Goal: Task Accomplishment & Management: Manage account settings

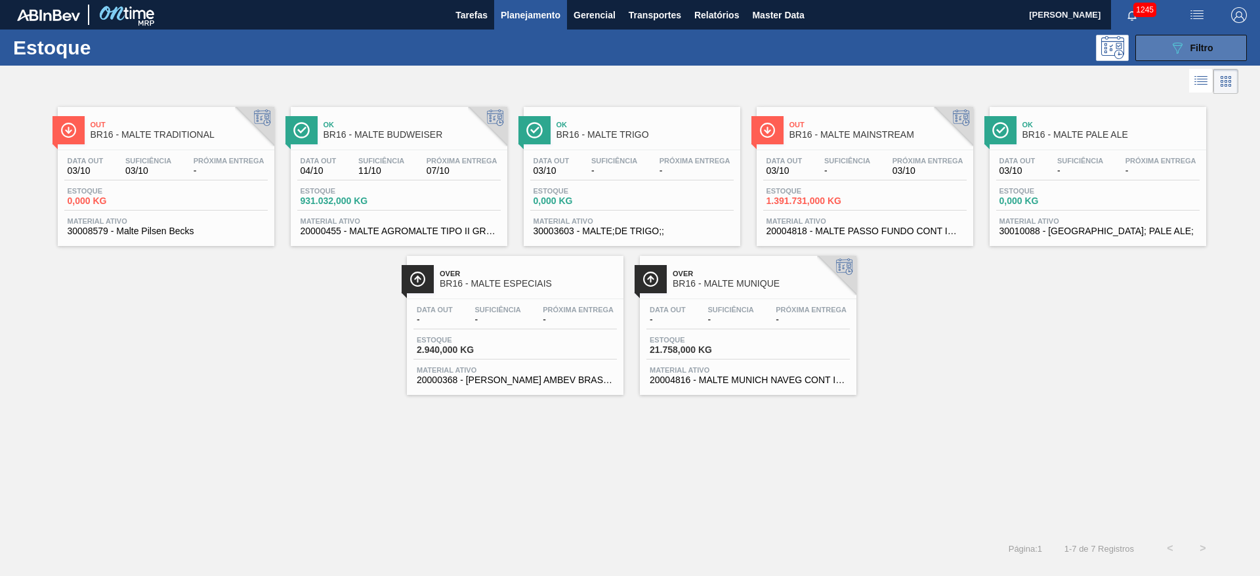
click at [1170, 49] on icon "089F7B8B-B2A5-4AFE-B5C0-19BA573D28AC" at bounding box center [1178, 48] width 16 height 16
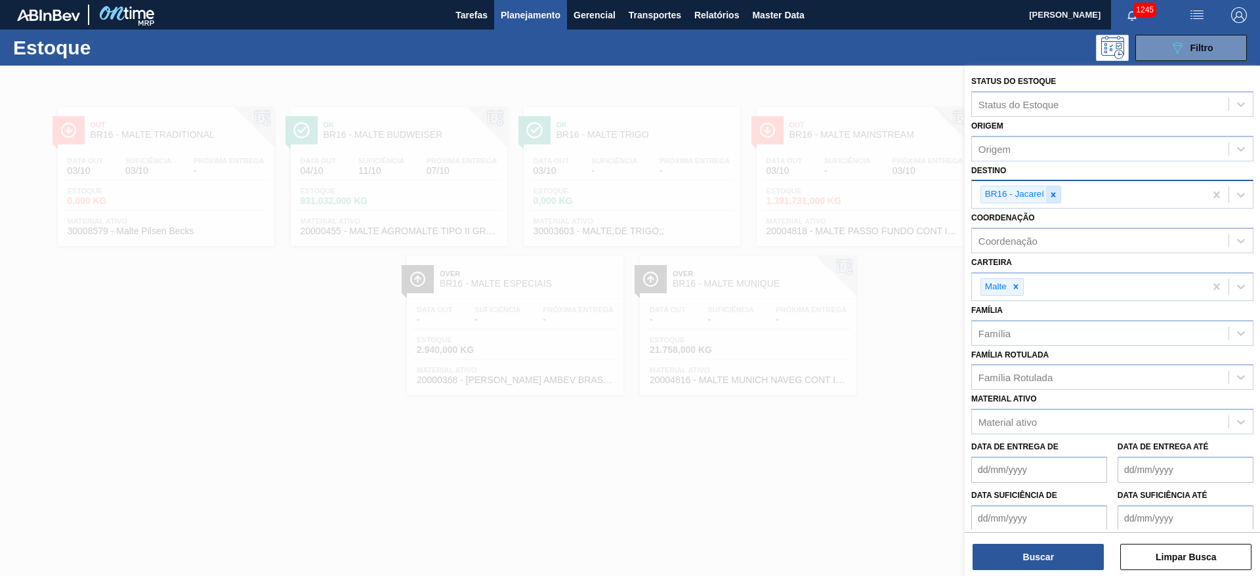
click at [1053, 196] on icon at bounding box center [1053, 194] width 9 height 9
type input "20"
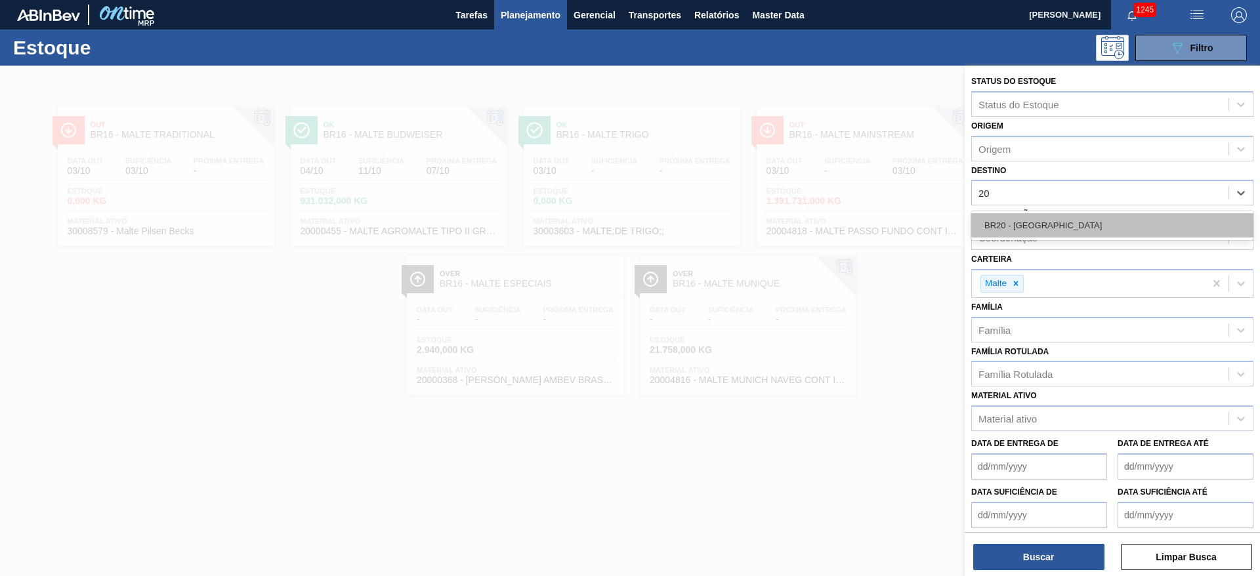
click at [1029, 221] on div "BR20 - [GEOGRAPHIC_DATA]" at bounding box center [1112, 225] width 282 height 24
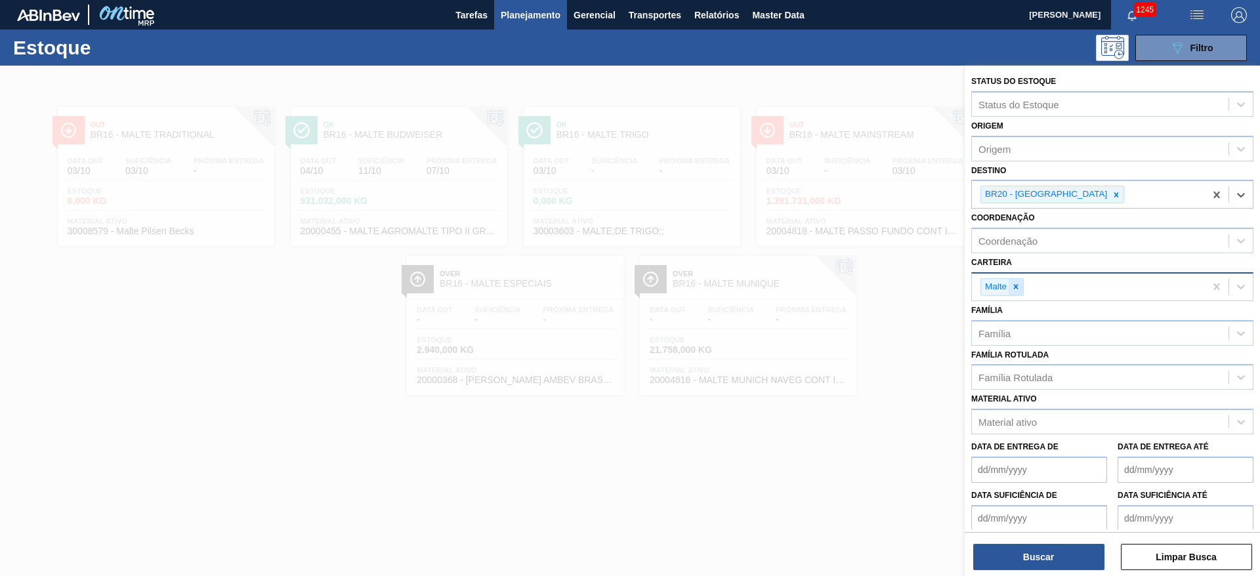
click at [1018, 288] on icon at bounding box center [1016, 287] width 5 height 5
click at [1014, 372] on div "Família Rotulada" at bounding box center [1016, 374] width 74 height 11
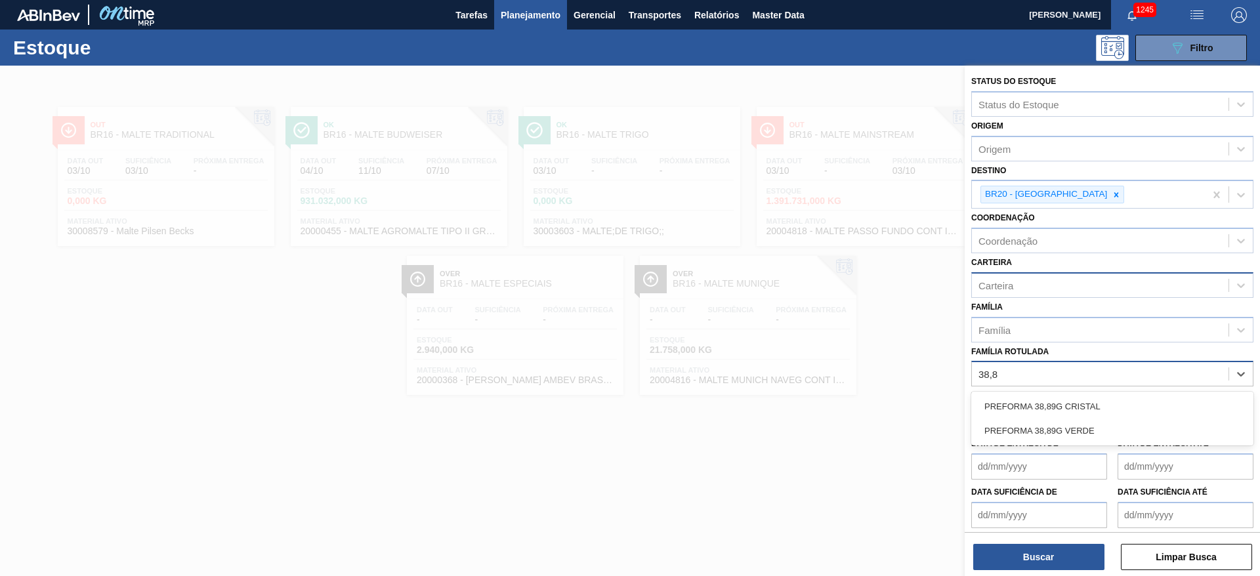
type Rotulada "38,89"
click at [1029, 401] on div "PREFORMA 38,89G CRISTAL" at bounding box center [1112, 406] width 282 height 24
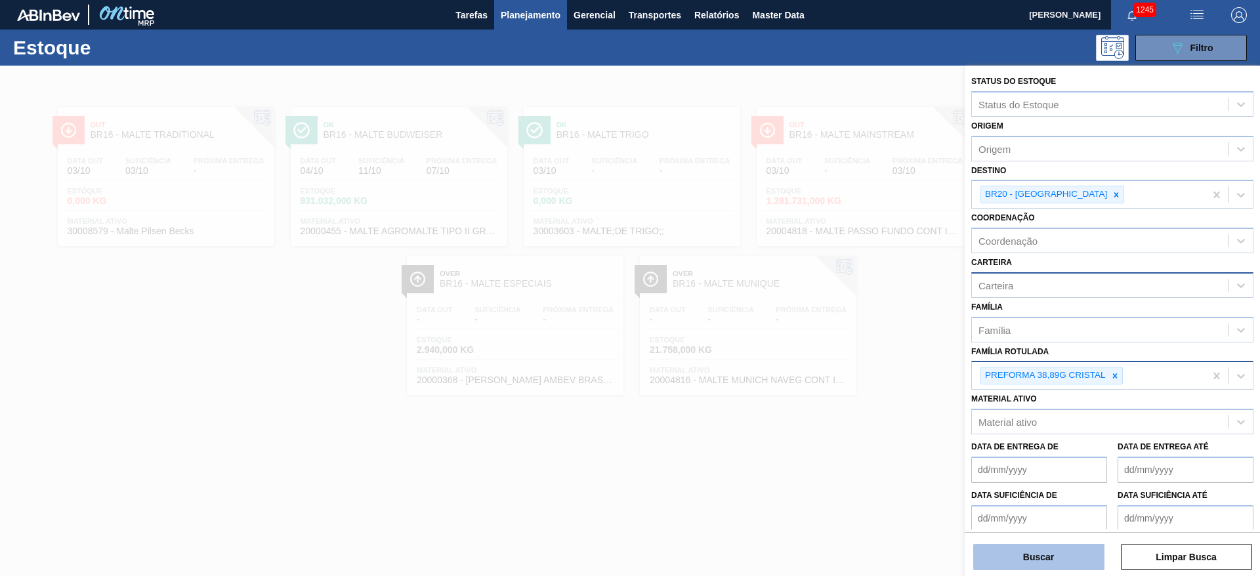
click at [1003, 551] on button "Buscar" at bounding box center [1038, 557] width 131 height 26
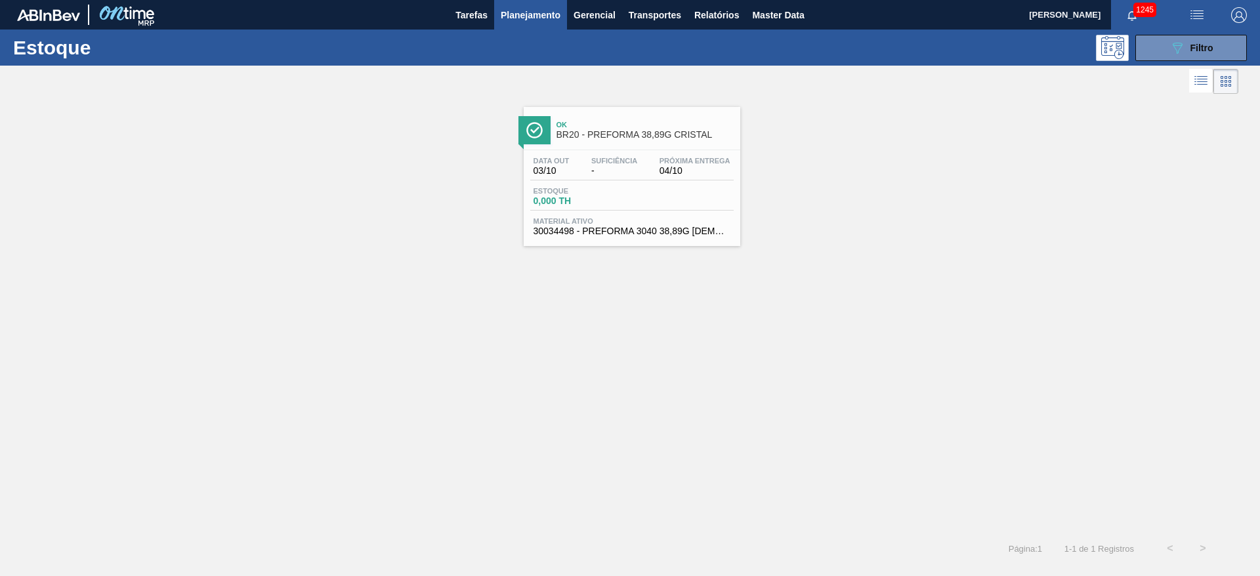
click at [578, 194] on span "Estoque" at bounding box center [580, 191] width 92 height 8
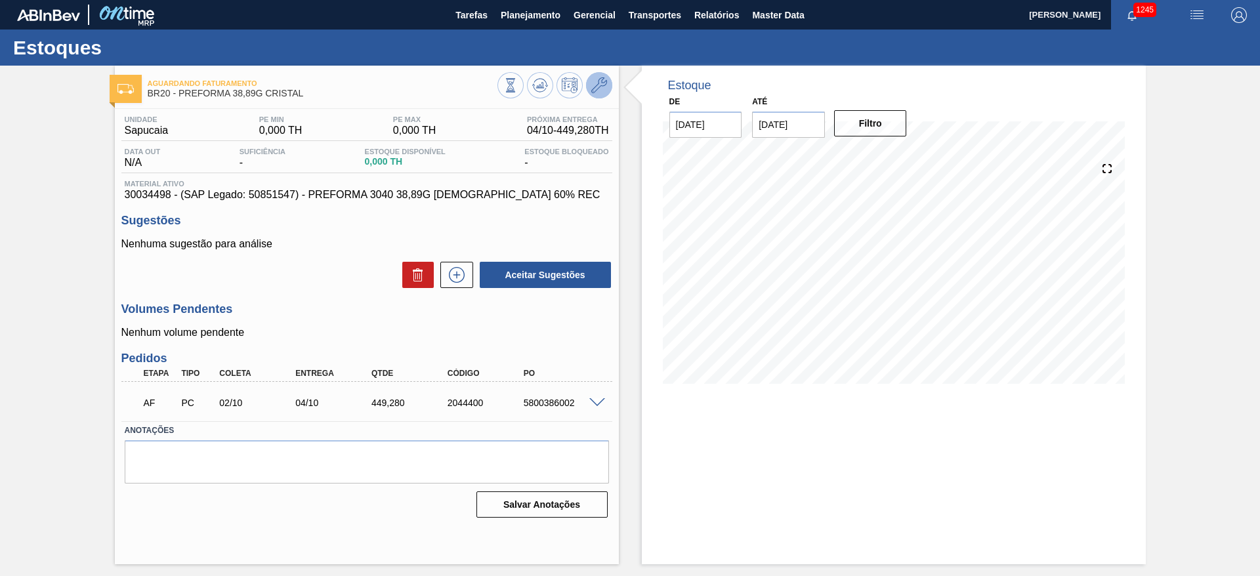
click at [606, 87] on icon at bounding box center [599, 85] width 16 height 16
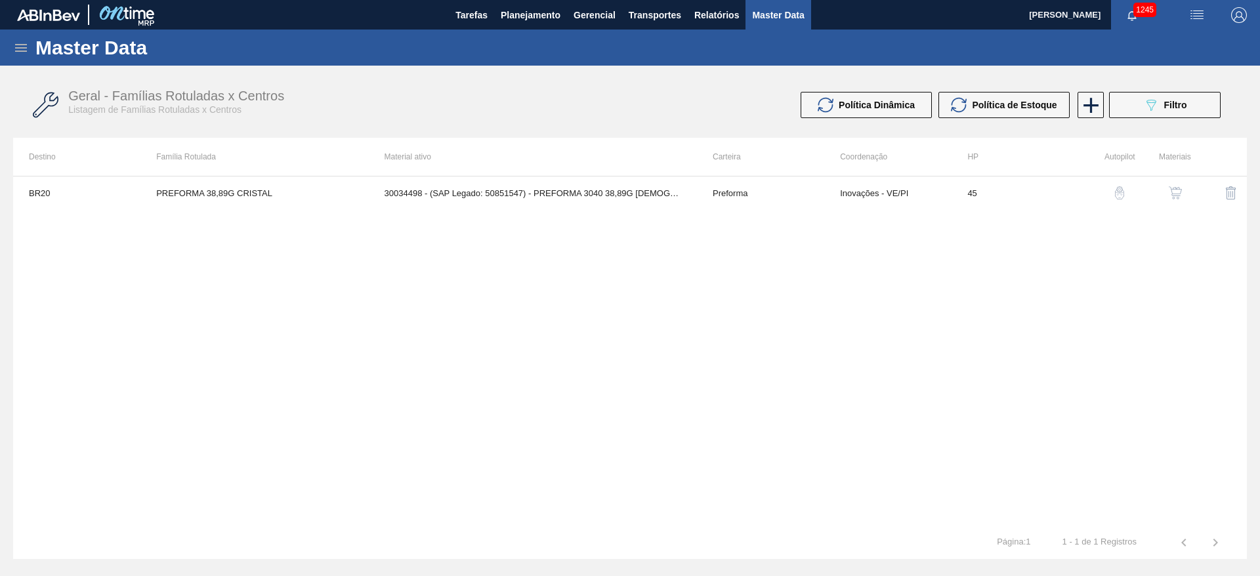
click at [1175, 195] on img "button" at bounding box center [1175, 192] width 13 height 13
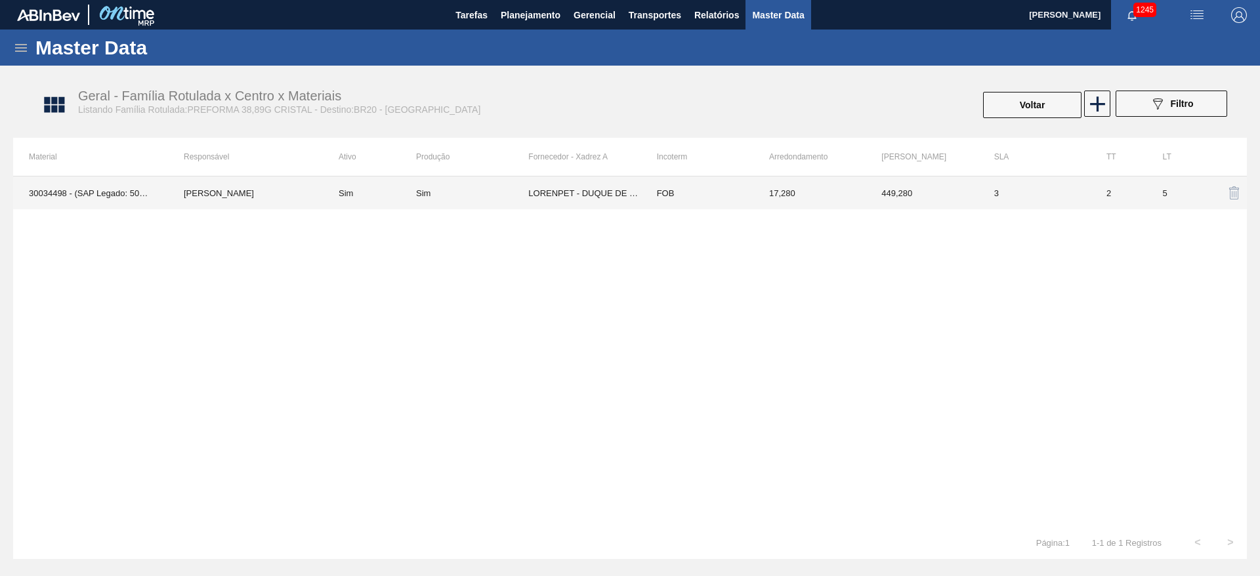
click at [414, 193] on td "Sim" at bounding box center [369, 193] width 93 height 33
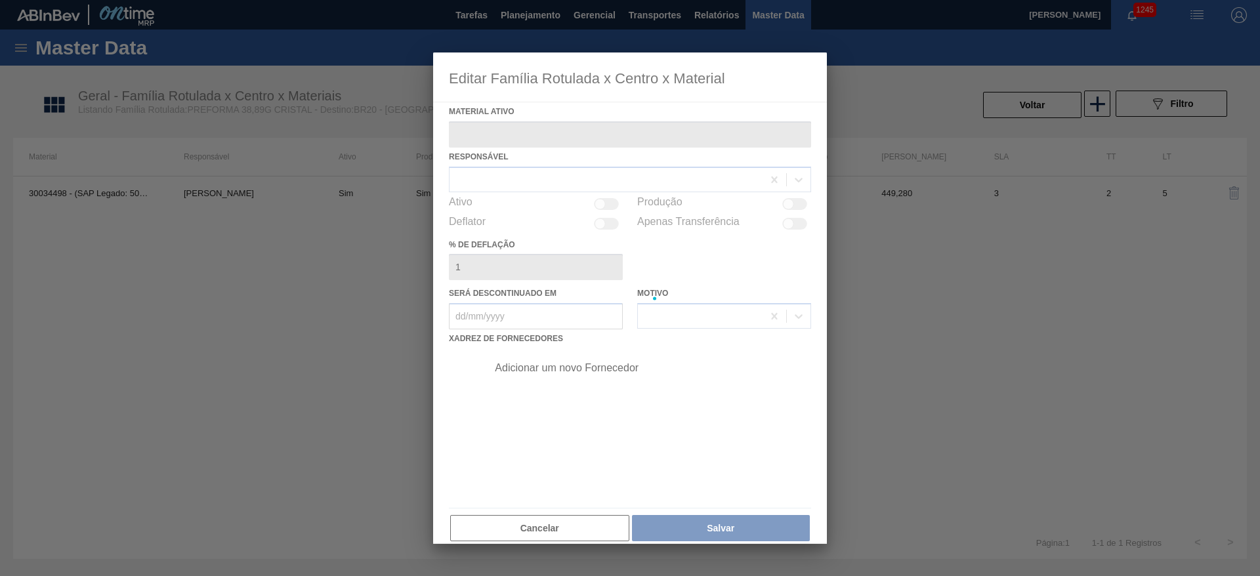
type ativo "30034498 - (SAP Legado: 50851547) - PREFORMA 3040 38,89G [DEMOGRAPHIC_DATA] 60%…"
checkbox input "true"
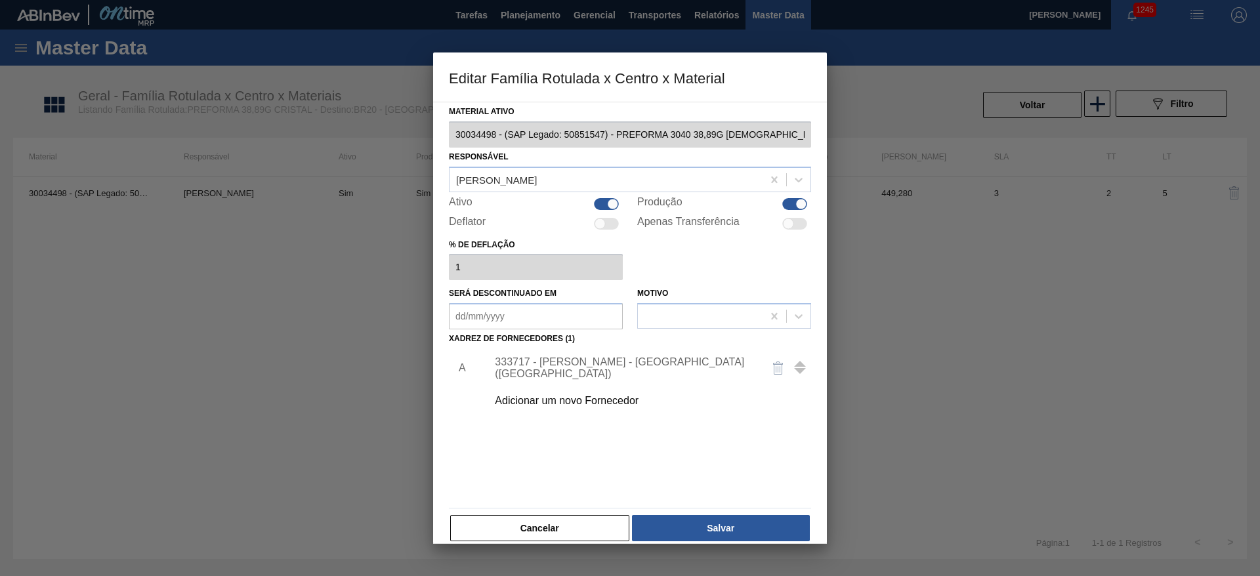
click at [582, 366] on div "333717 - [PERSON_NAME] - [GEOGRAPHIC_DATA] ([GEOGRAPHIC_DATA])" at bounding box center [623, 368] width 257 height 24
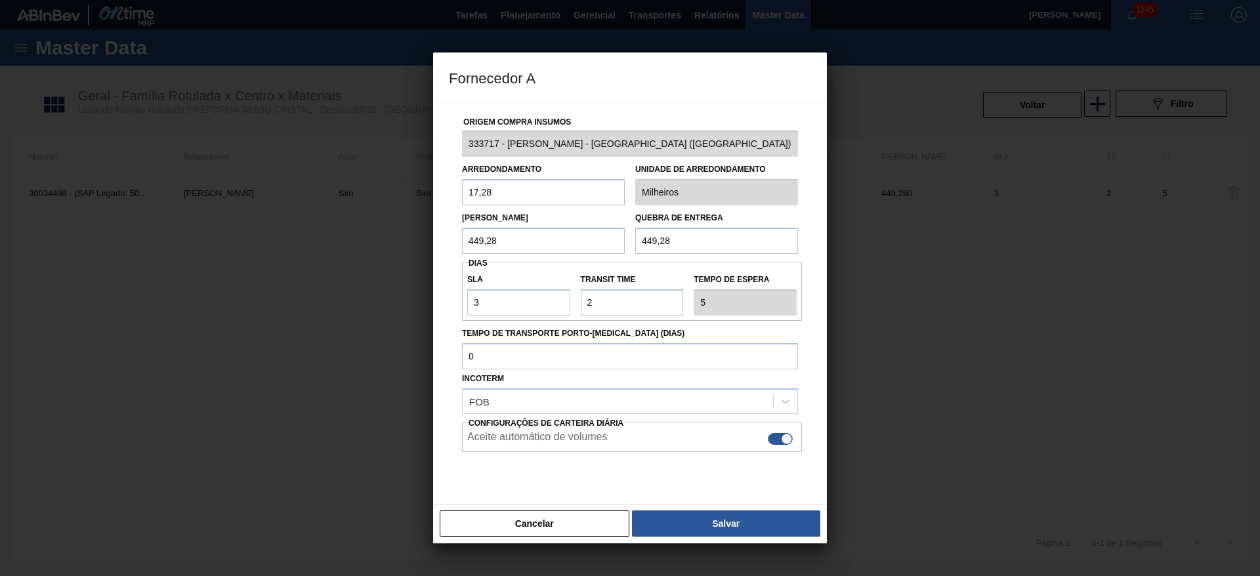
click at [775, 440] on div at bounding box center [780, 439] width 25 height 12
checkbox input "false"
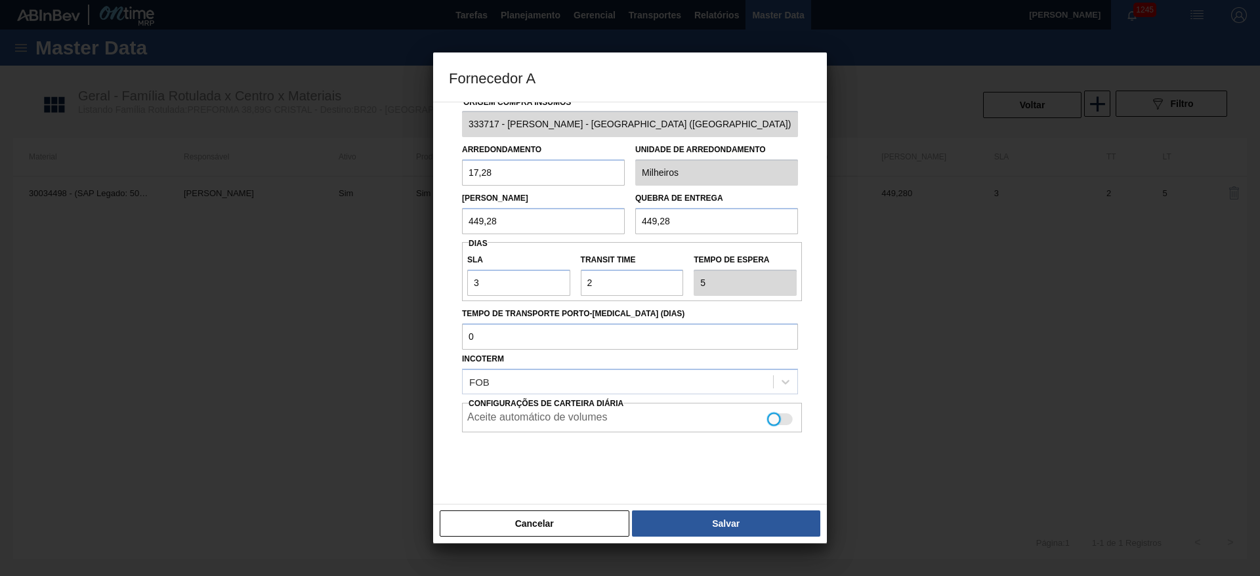
scroll to position [30, 0]
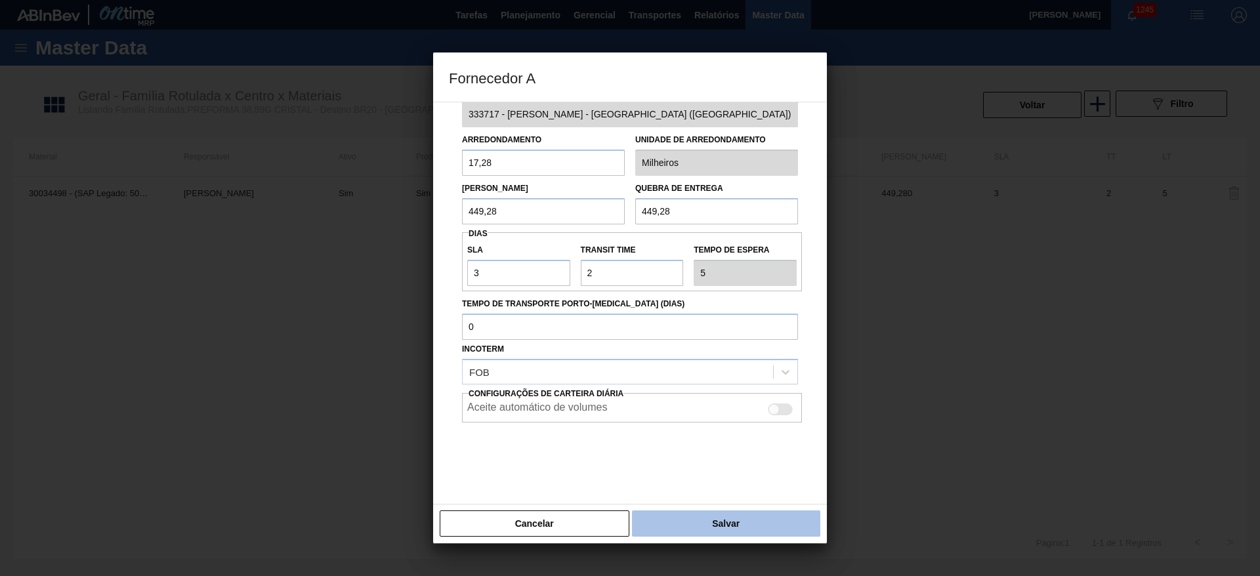
click at [736, 517] on button "Salvar" at bounding box center [726, 524] width 188 height 26
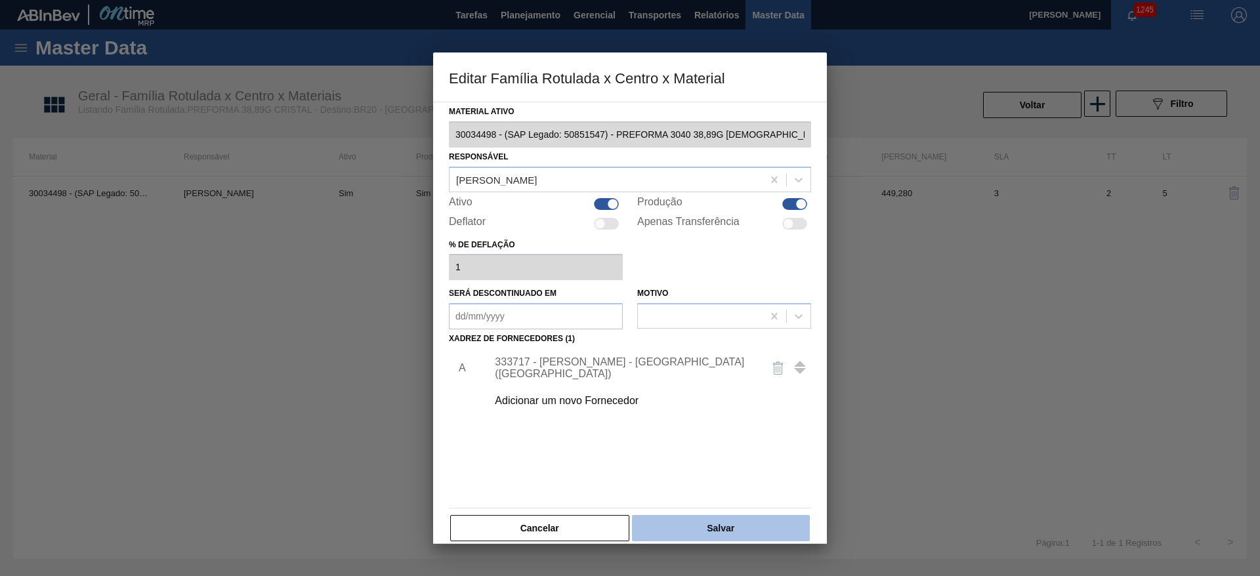
click at [736, 531] on button "Salvar" at bounding box center [721, 528] width 178 height 26
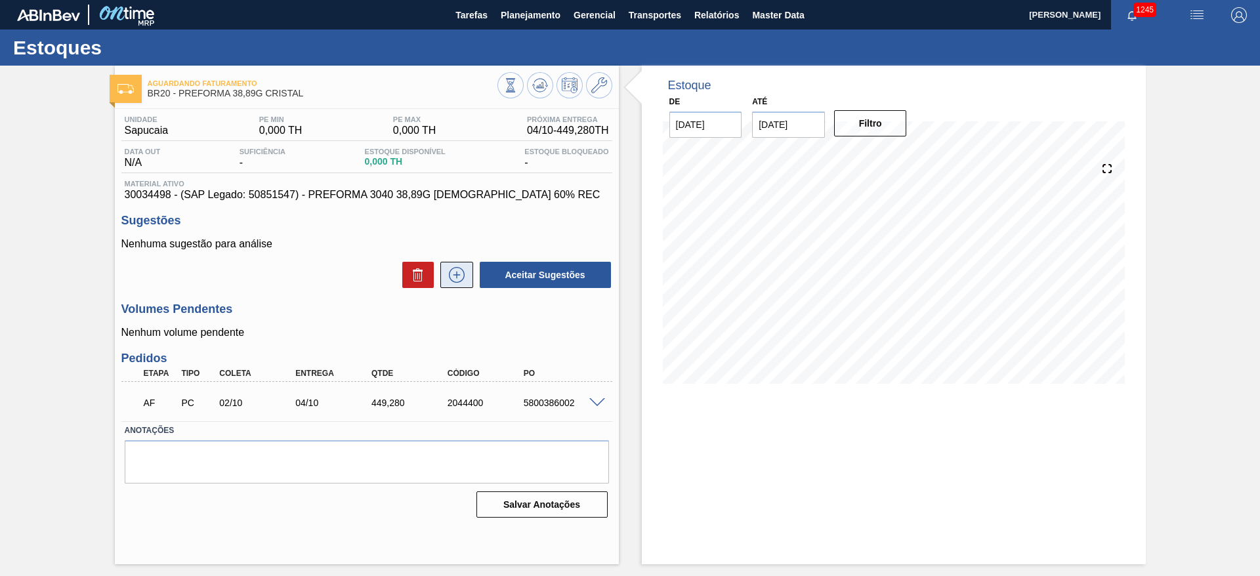
click at [459, 272] on icon at bounding box center [456, 275] width 21 height 16
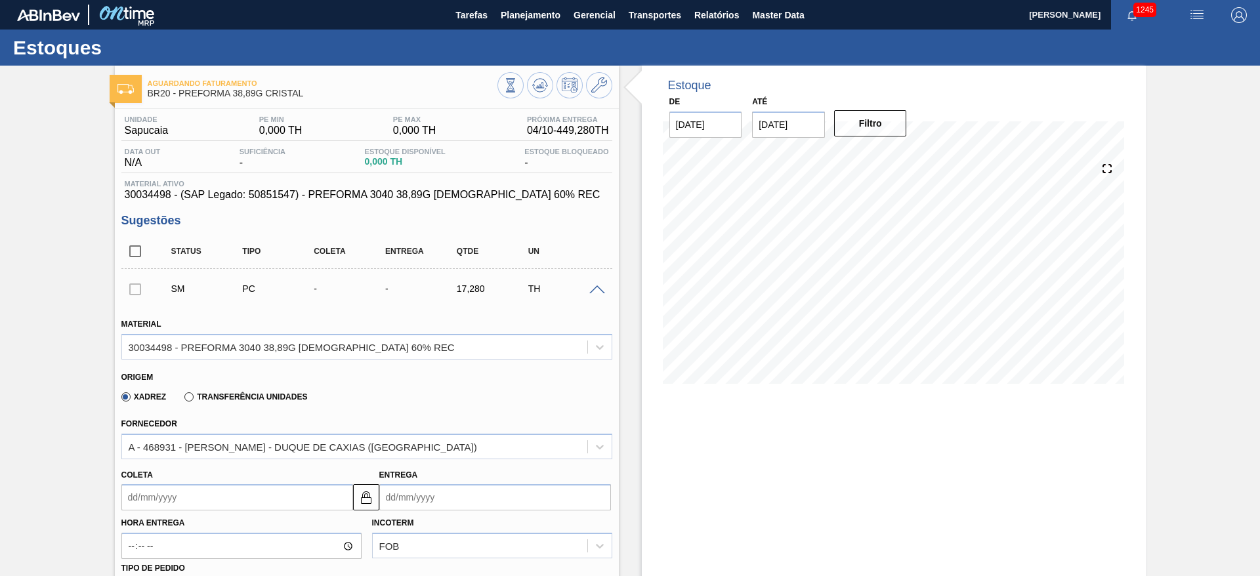
scroll to position [98, 0]
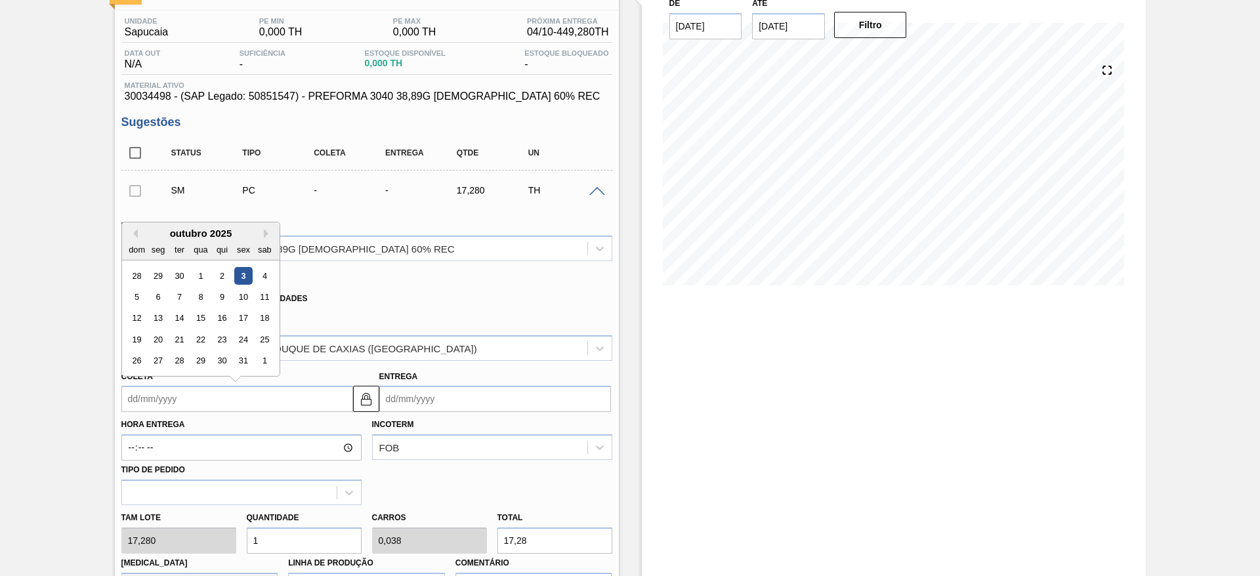
click at [128, 404] on input "Coleta" at bounding box center [237, 399] width 232 height 26
click at [161, 293] on div "6" at bounding box center [158, 297] width 18 height 18
type input "[DATE]"
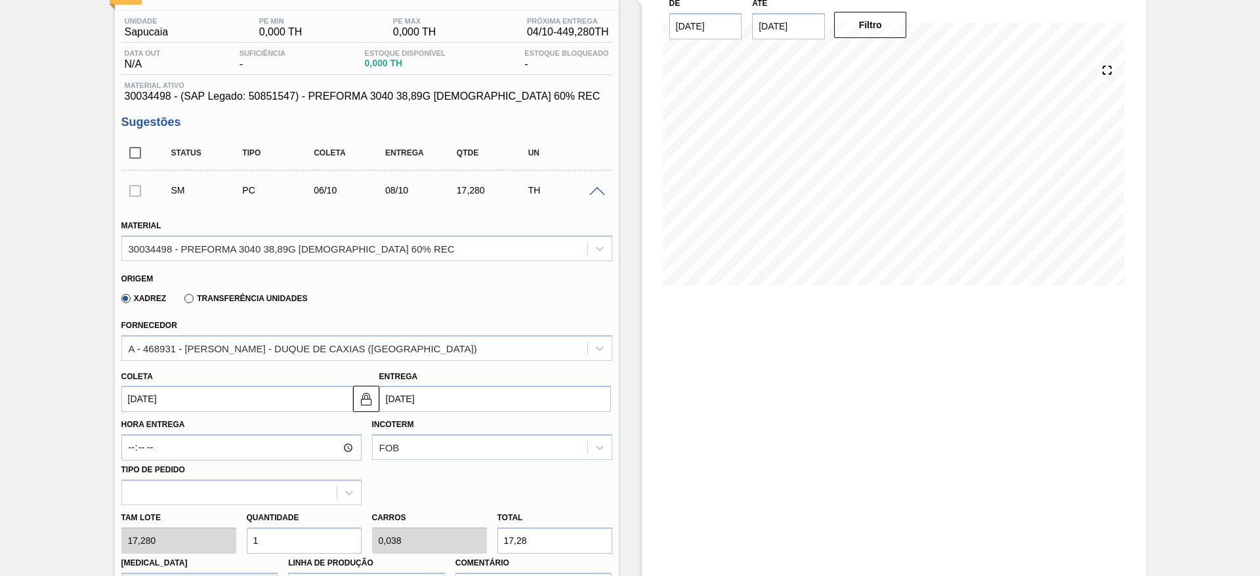
scroll to position [295, 0]
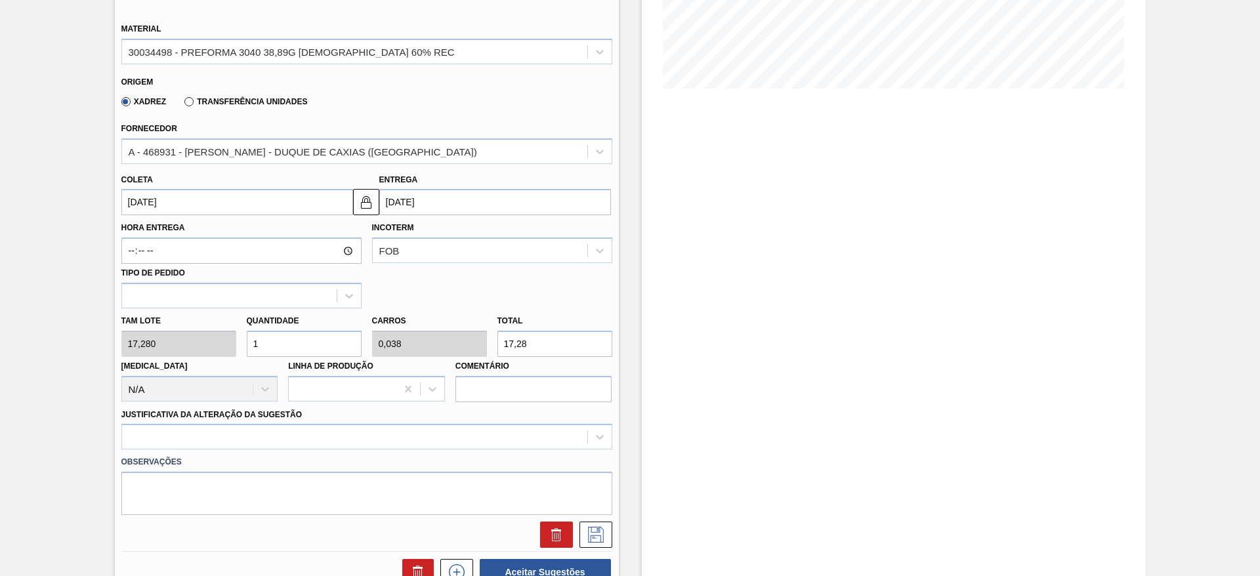
click at [214, 333] on div "Tam lote 17,280 Quantidade 1 Carros 0,038 Total 17,28 [MEDICAL_DATA] N/A Linha …" at bounding box center [366, 355] width 501 height 94
type input "2"
type input "0,077"
type input "34,56"
type input "26"
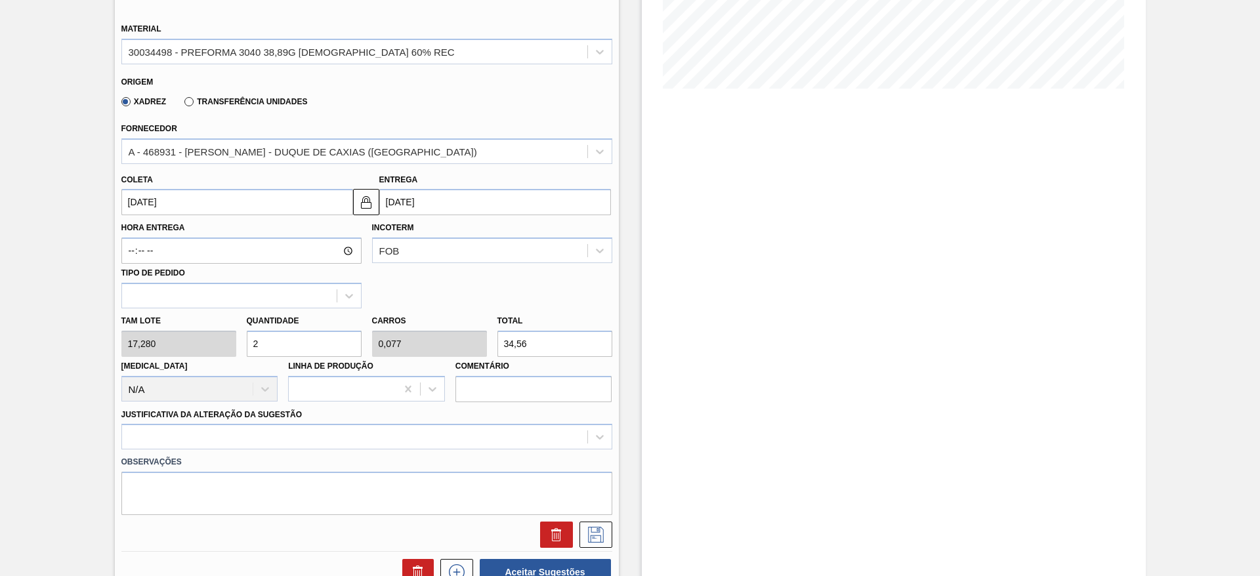
type input "1"
type input "449,28"
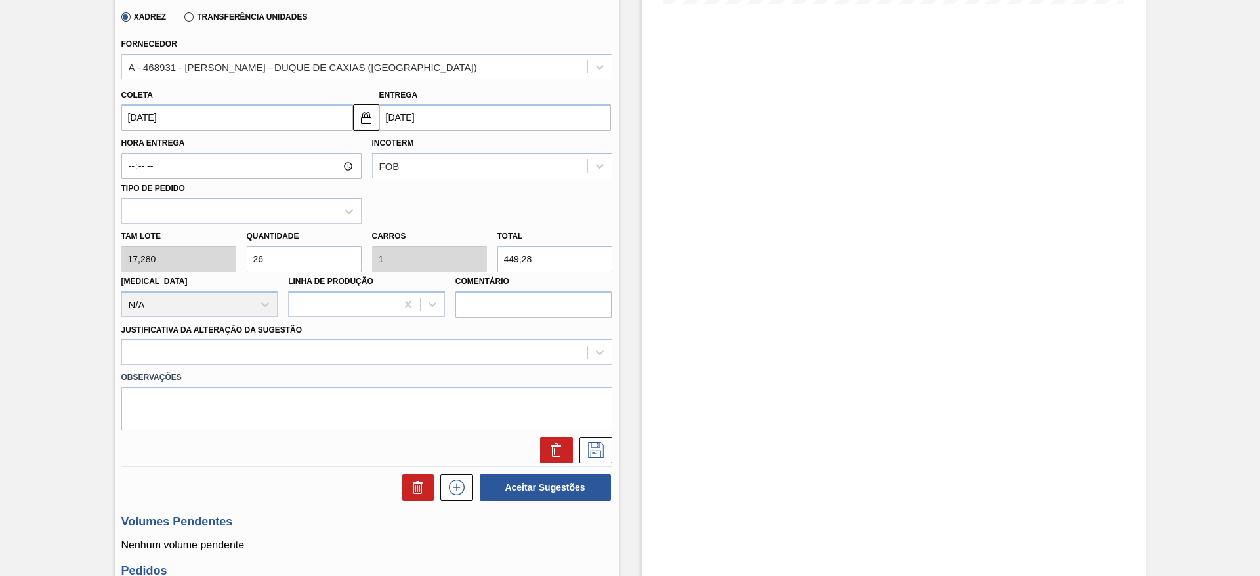
scroll to position [492, 0]
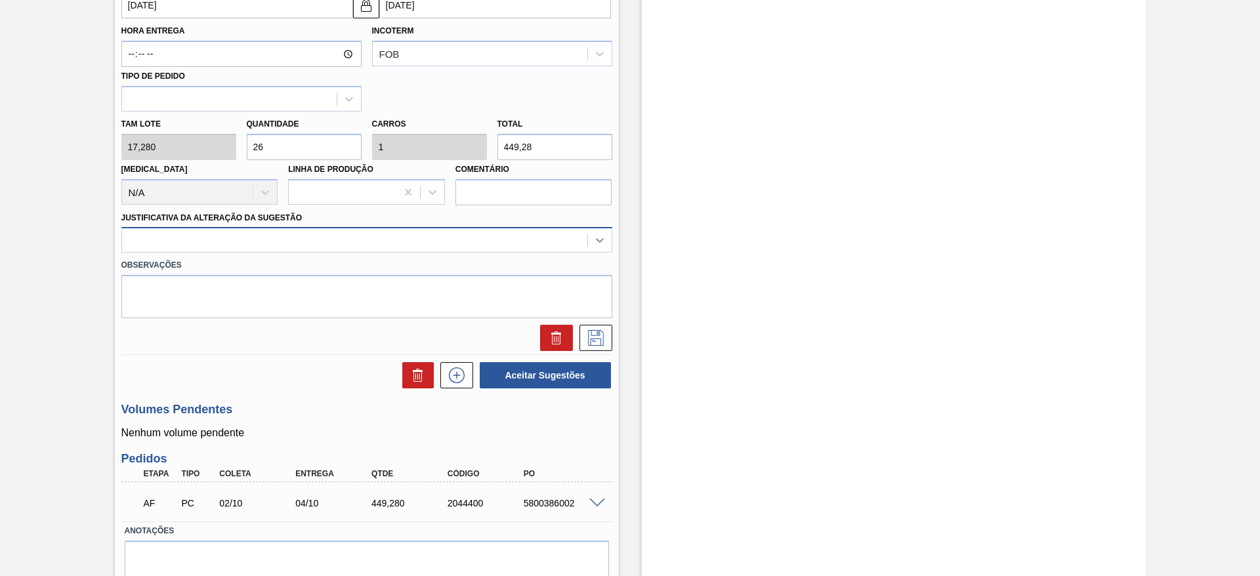
type input "26"
click at [599, 244] on icon at bounding box center [599, 240] width 13 height 13
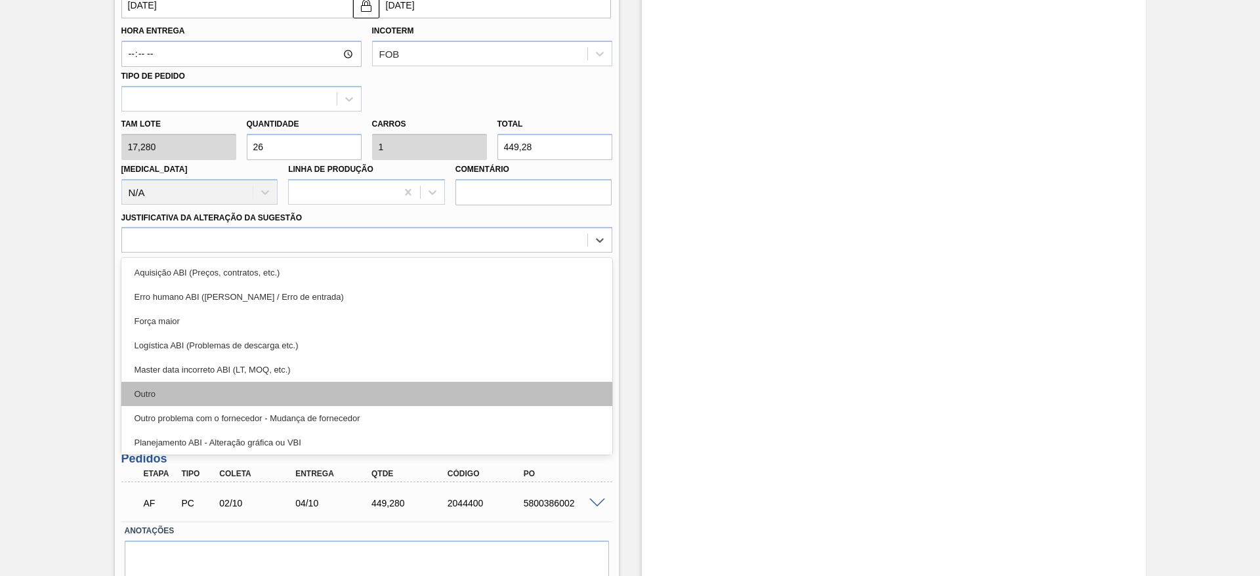
click at [187, 383] on div "Outro" at bounding box center [366, 394] width 491 height 24
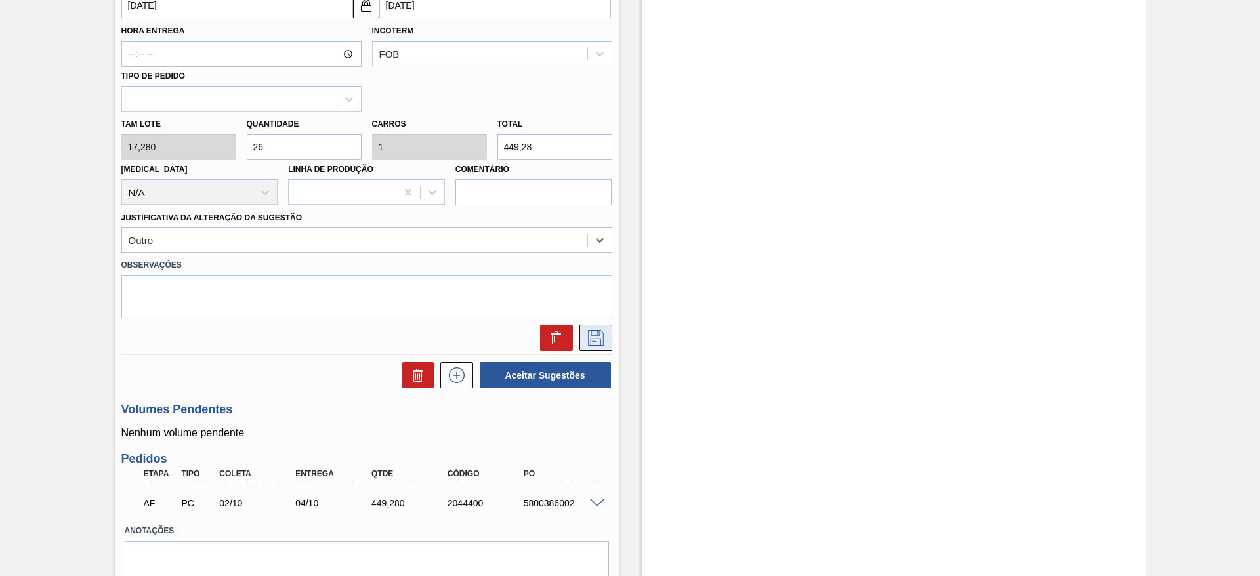
click at [605, 335] on button at bounding box center [596, 338] width 33 height 26
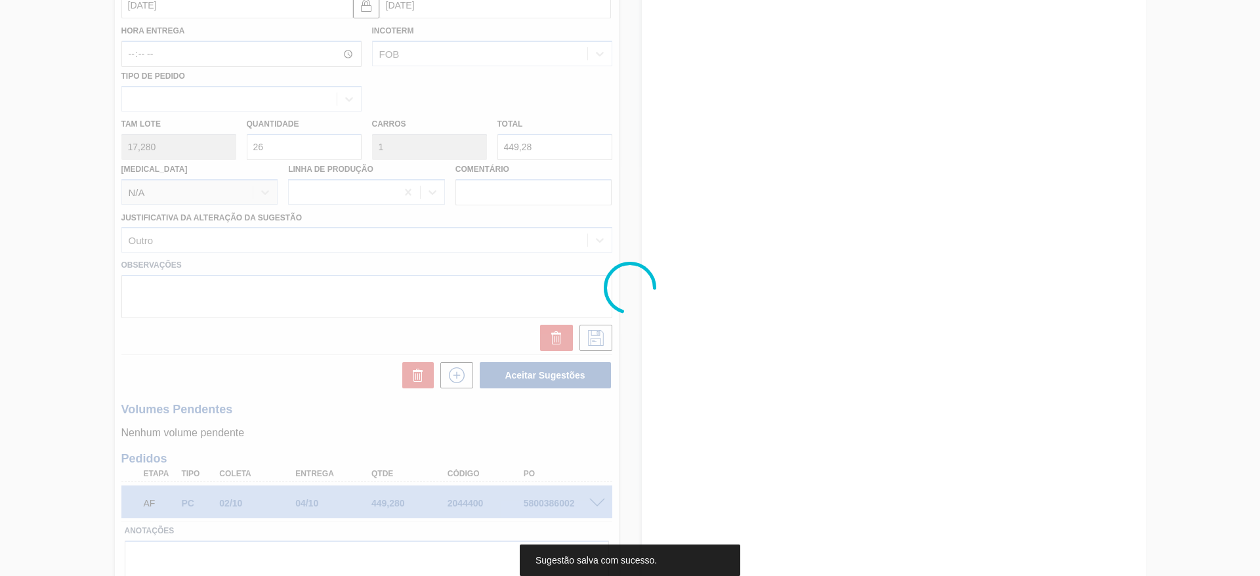
scroll to position [7, 0]
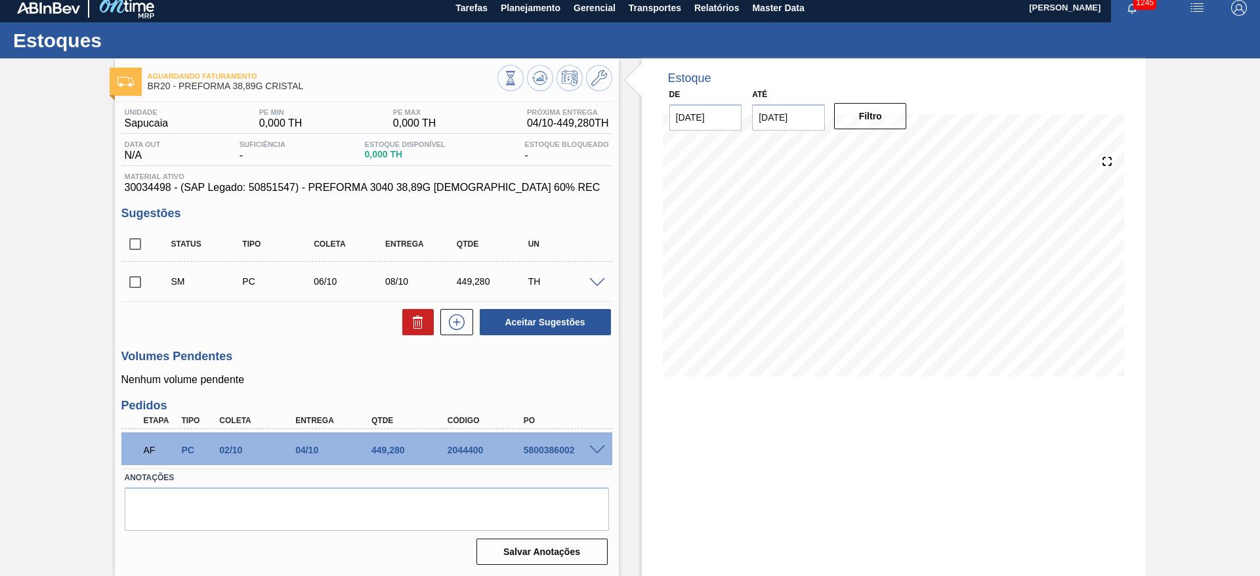
click at [133, 282] on input "checkbox" at bounding box center [135, 282] width 28 height 28
click at [542, 318] on button "Aceitar Sugestões" at bounding box center [545, 322] width 131 height 26
checkbox input "false"
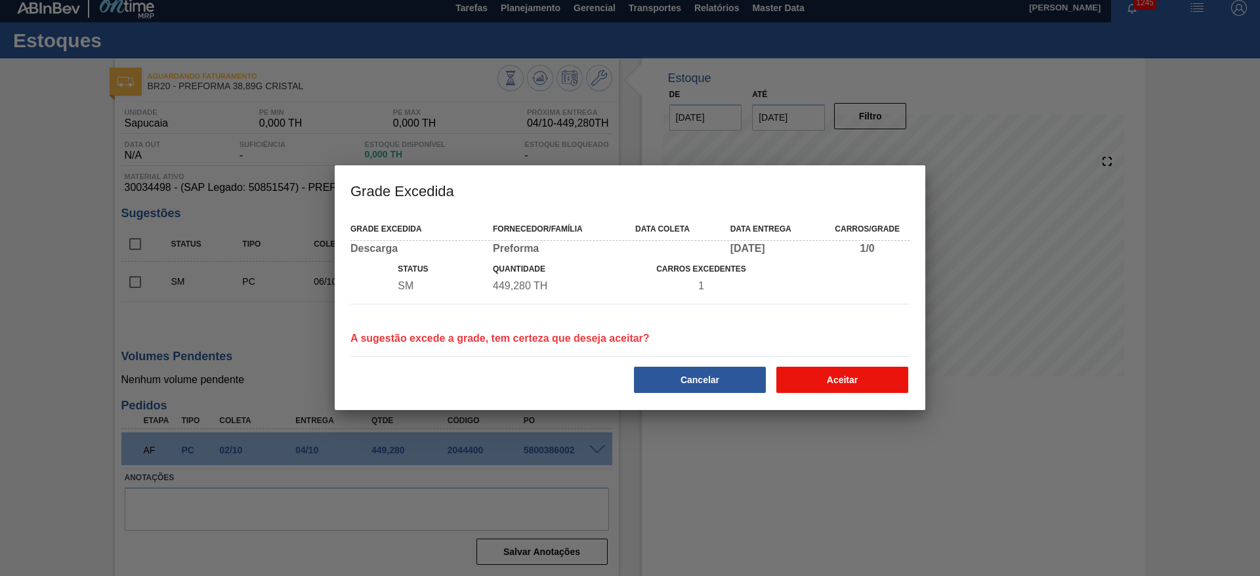
click at [836, 377] on button "Aceitar" at bounding box center [843, 380] width 132 height 26
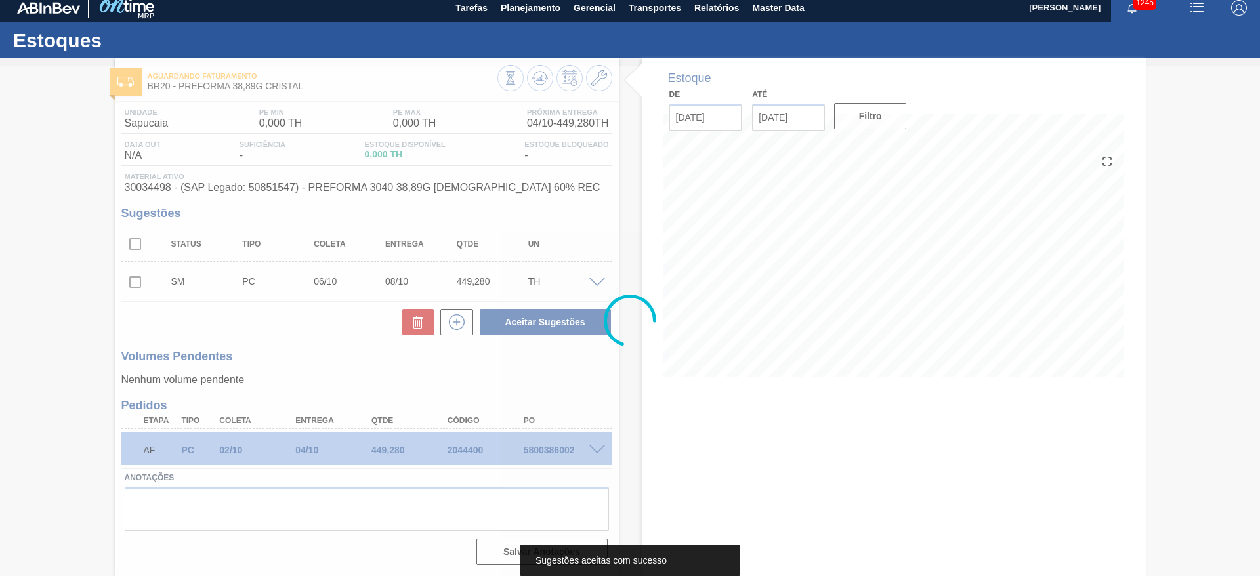
scroll to position [0, 0]
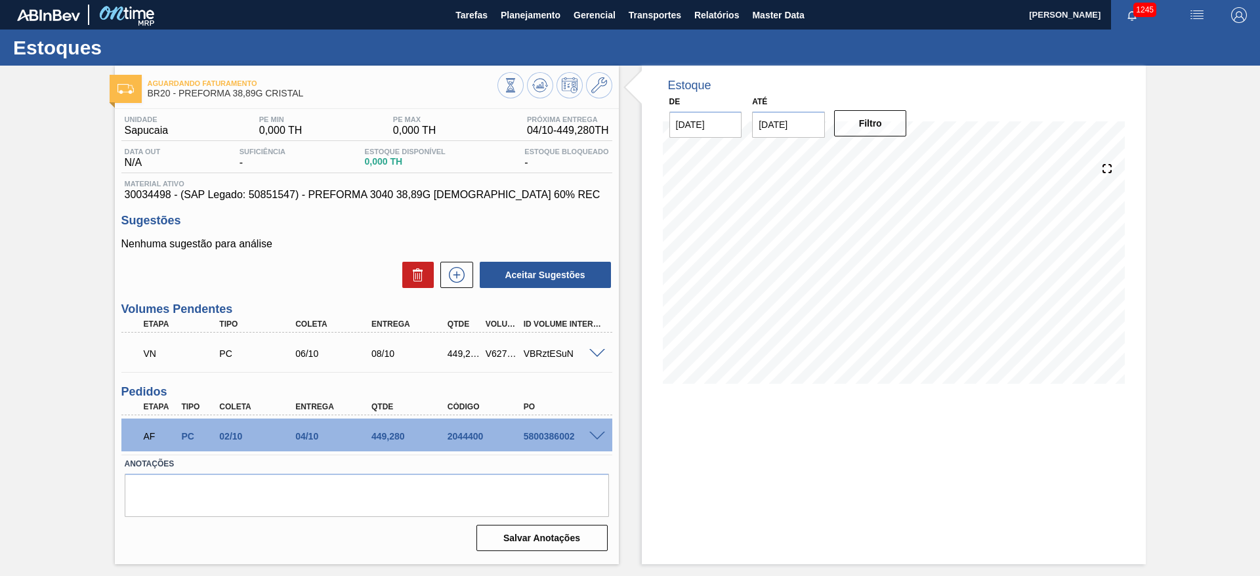
click at [495, 355] on div "V627484" at bounding box center [501, 354] width 39 height 11
copy div "V627484"
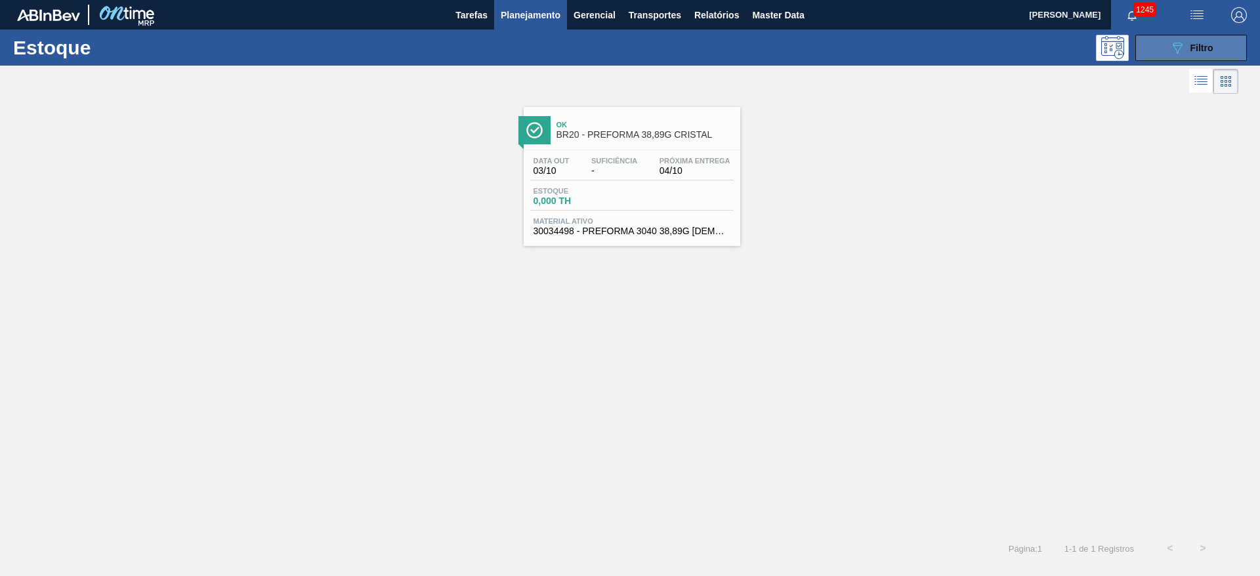
drag, startPoint x: 1185, startPoint y: 40, endPoint x: 1178, endPoint y: 42, distance: 7.5
click at [840, 41] on div "089F7B8B-B2A5-4AFE-B5C0-19BA573D28AC Filtro" at bounding box center [1192, 48] width 44 height 16
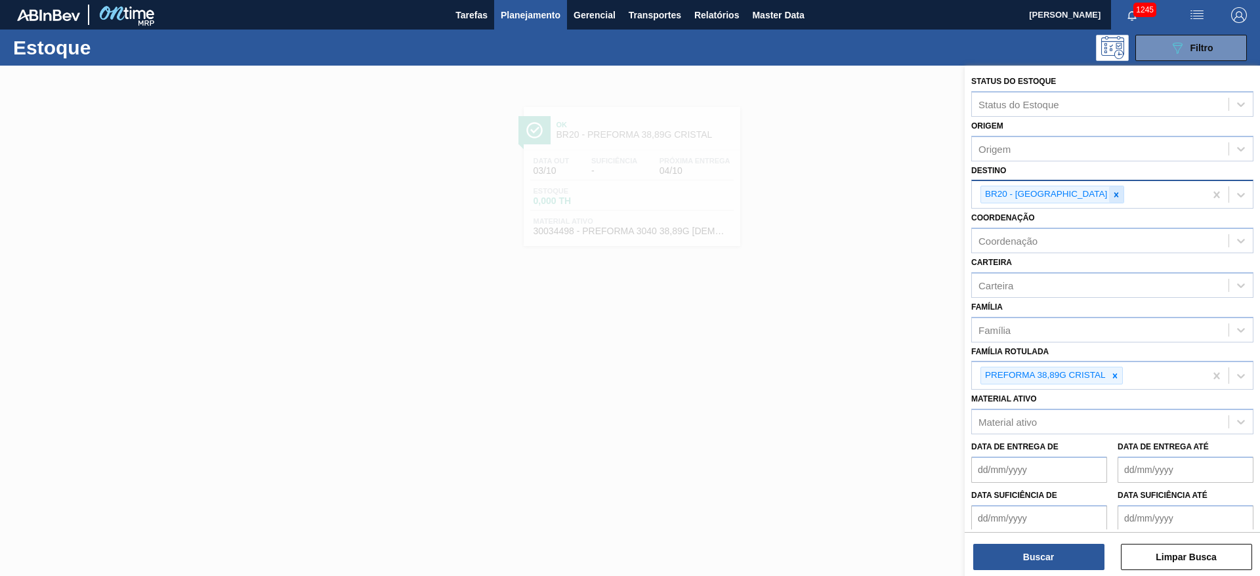
click at [840, 191] on icon at bounding box center [1116, 194] width 9 height 9
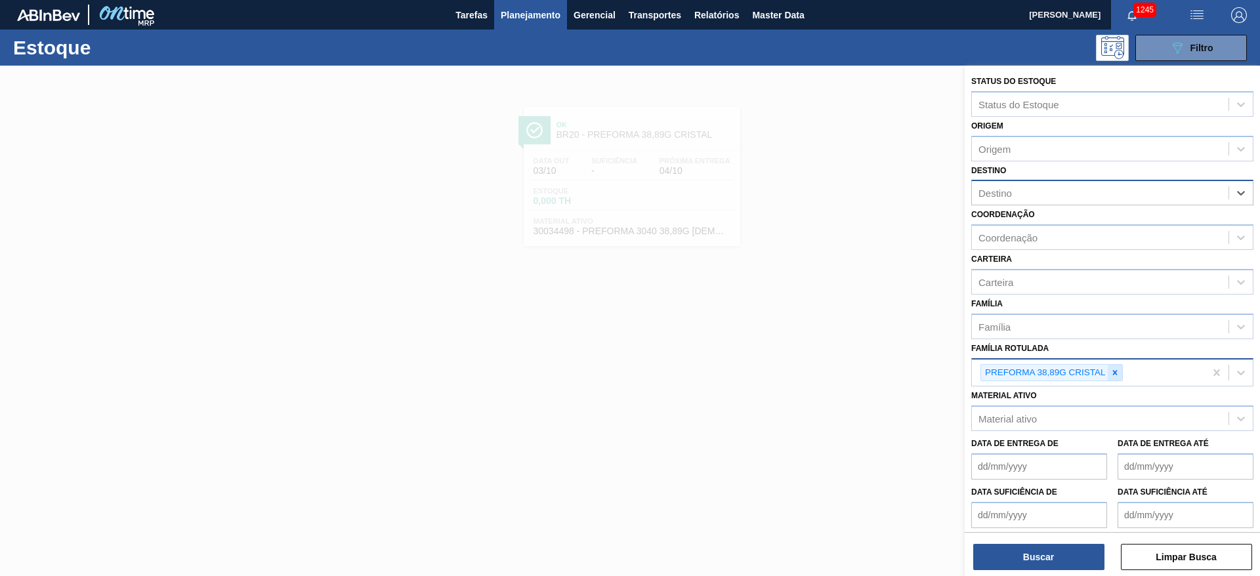
click at [840, 373] on icon at bounding box center [1115, 372] width 9 height 9
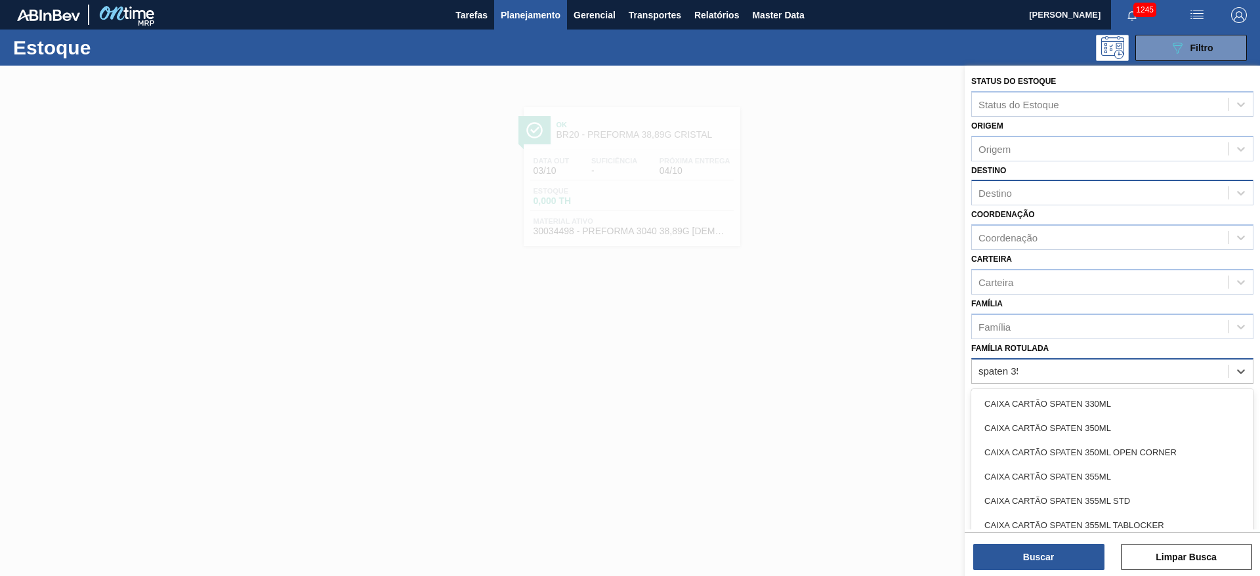
type Rotulada "spaten 350"
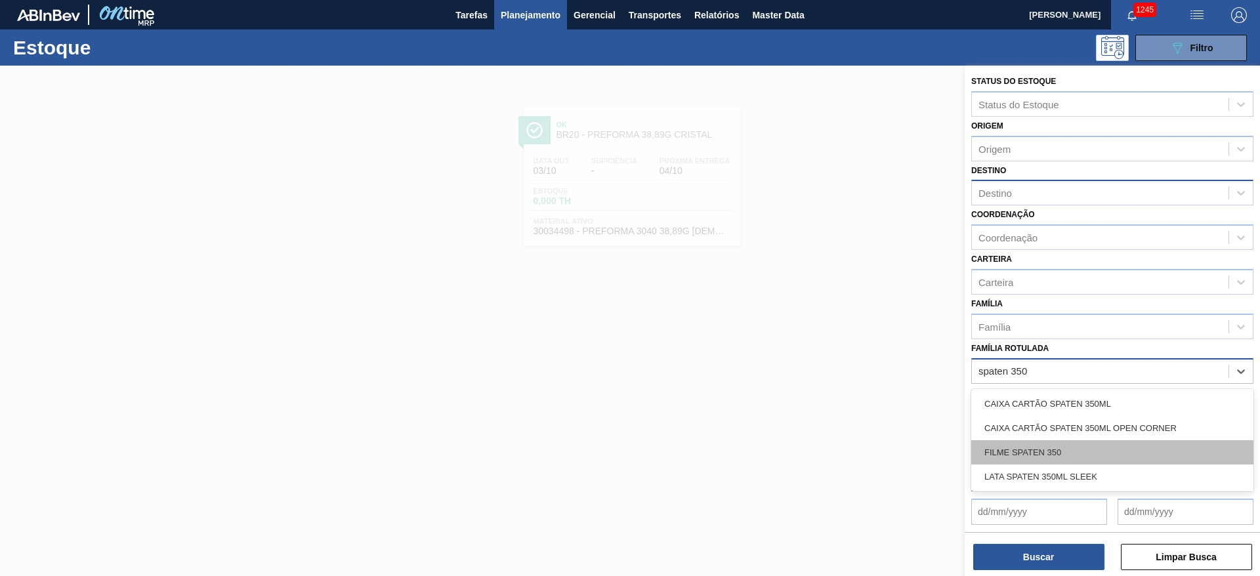
click at [840, 383] on div "FILME SPATEN 350" at bounding box center [1112, 452] width 282 height 24
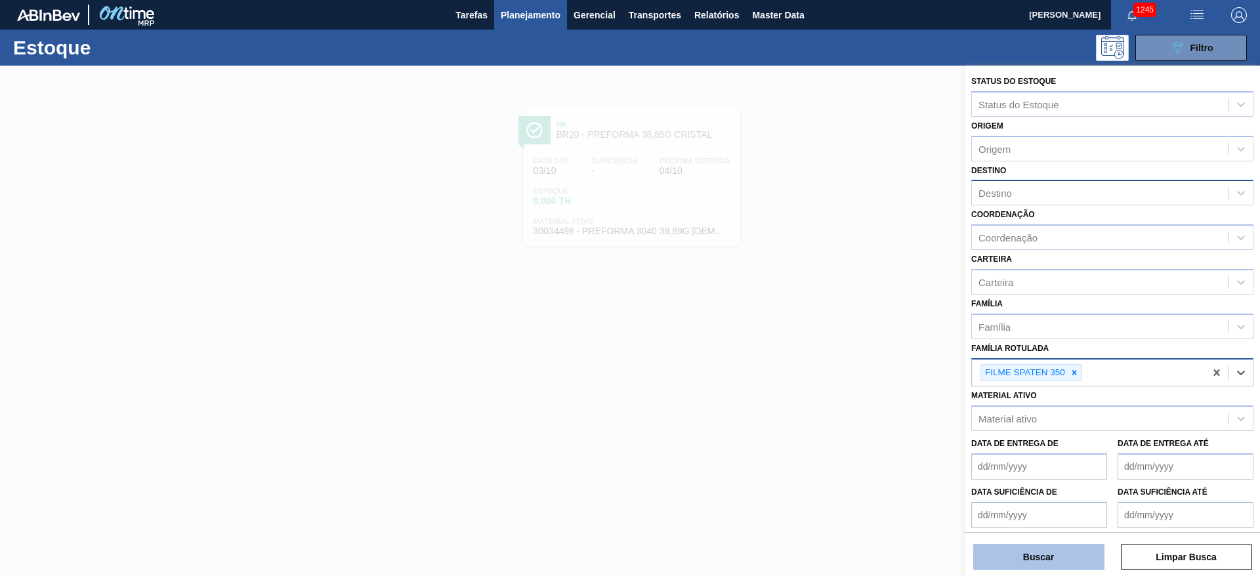
click at [840, 383] on button "Buscar" at bounding box center [1038, 557] width 131 height 26
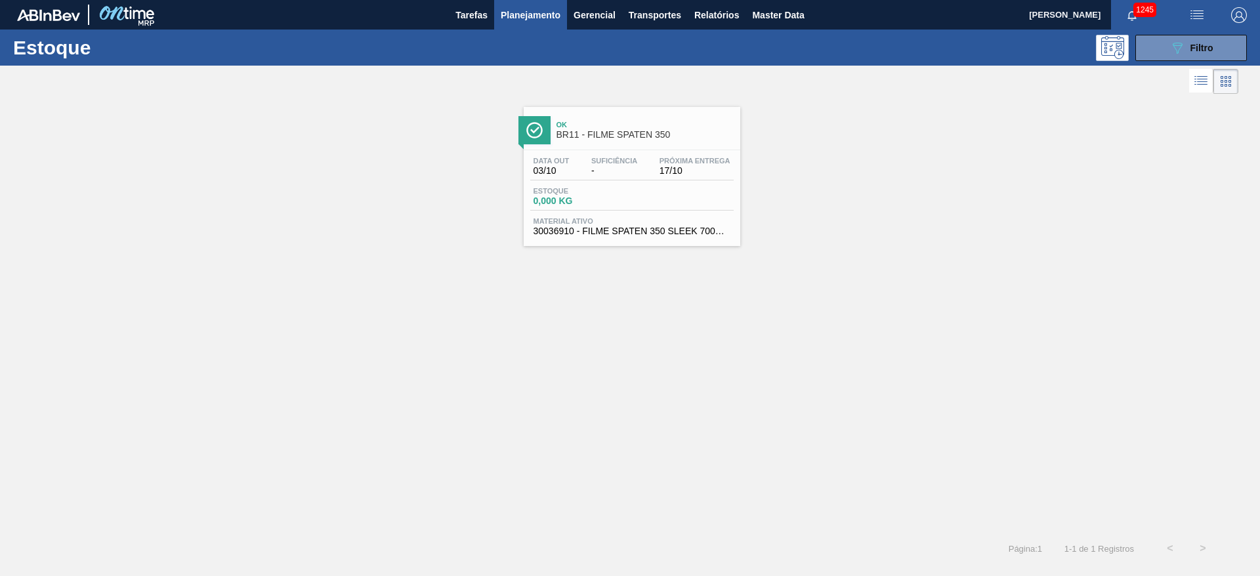
click at [605, 195] on div "Estoque 0,000 KG" at bounding box center [579, 196] width 98 height 19
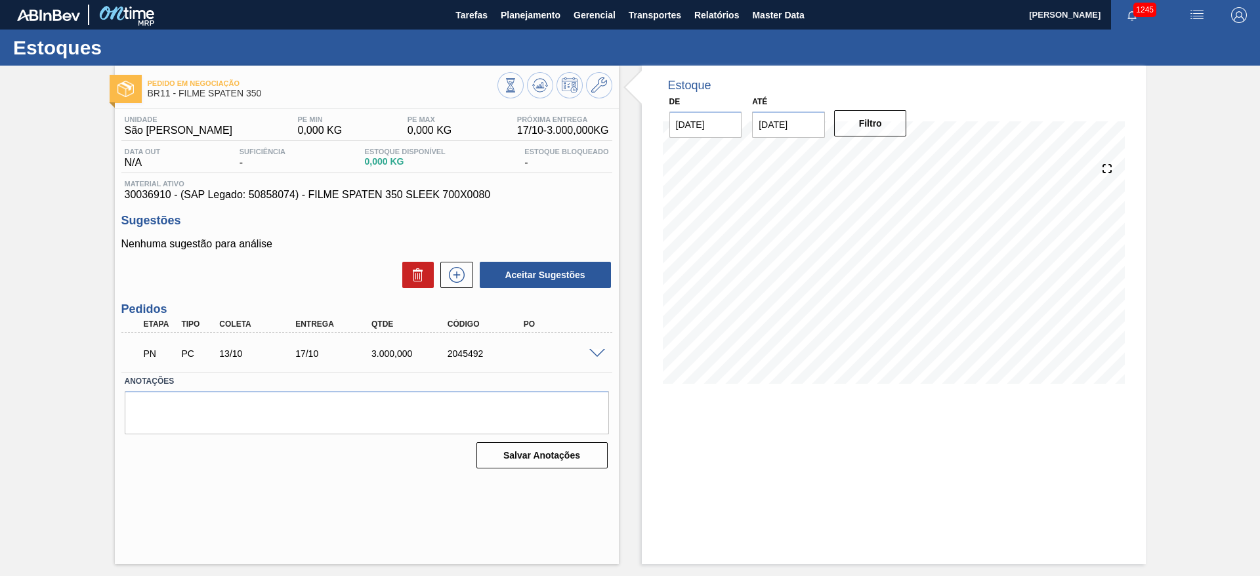
click at [599, 354] on span at bounding box center [597, 354] width 16 height 10
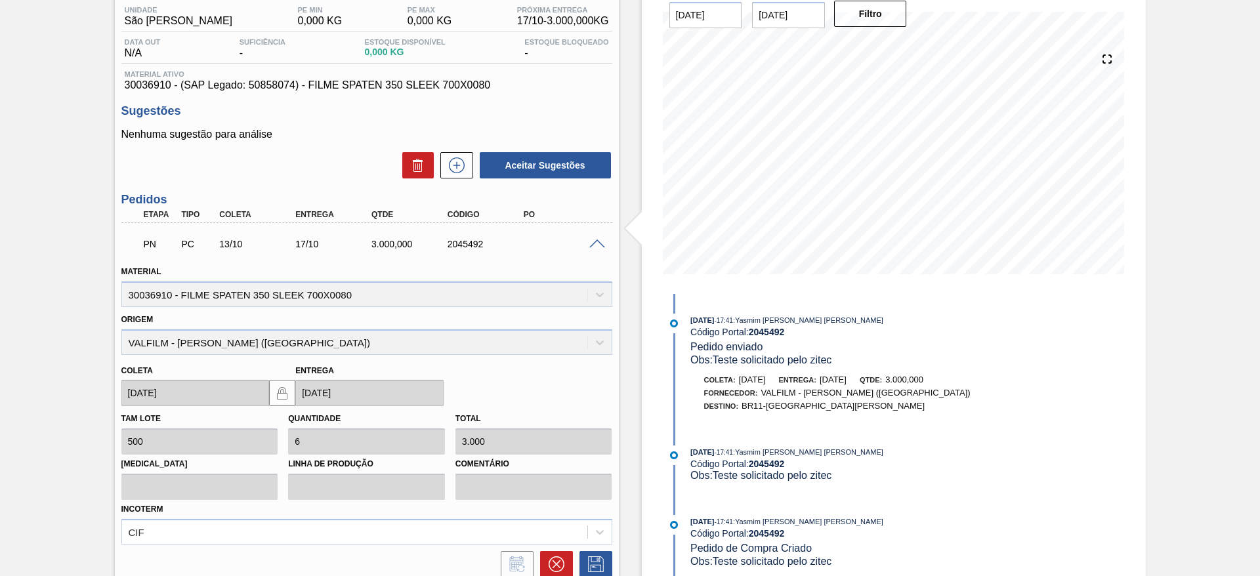
scroll to position [197, 0]
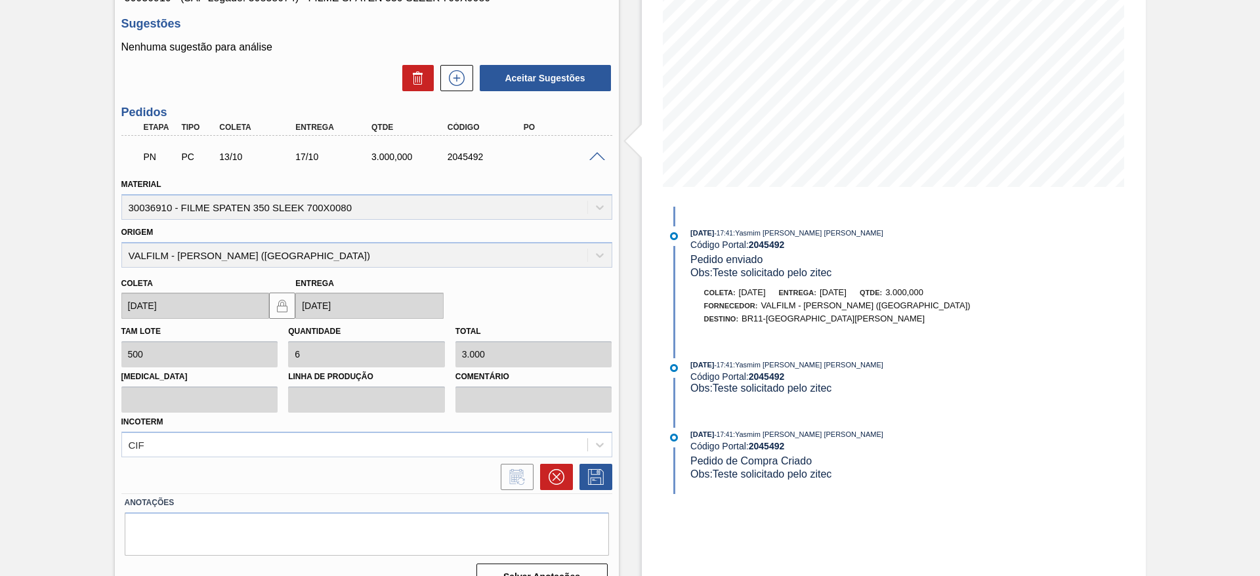
click at [593, 157] on span at bounding box center [597, 157] width 16 height 10
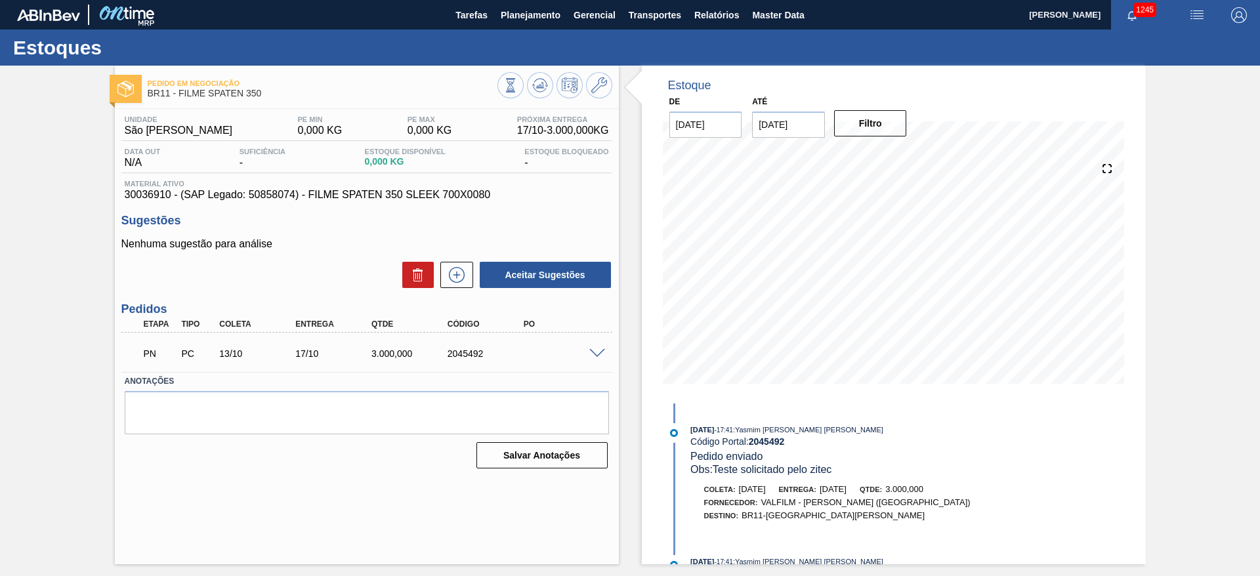
scroll to position [0, 0]
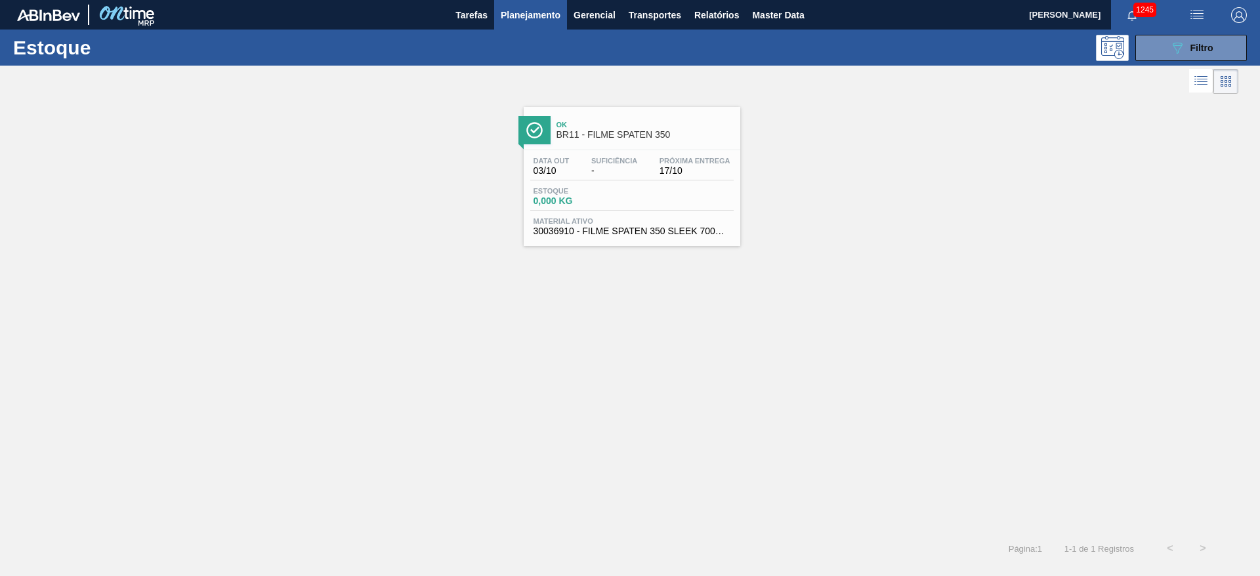
click at [617, 179] on div "Data out 03/10 Suficiência - Próxima Entrega 17/10" at bounding box center [631, 169] width 203 height 24
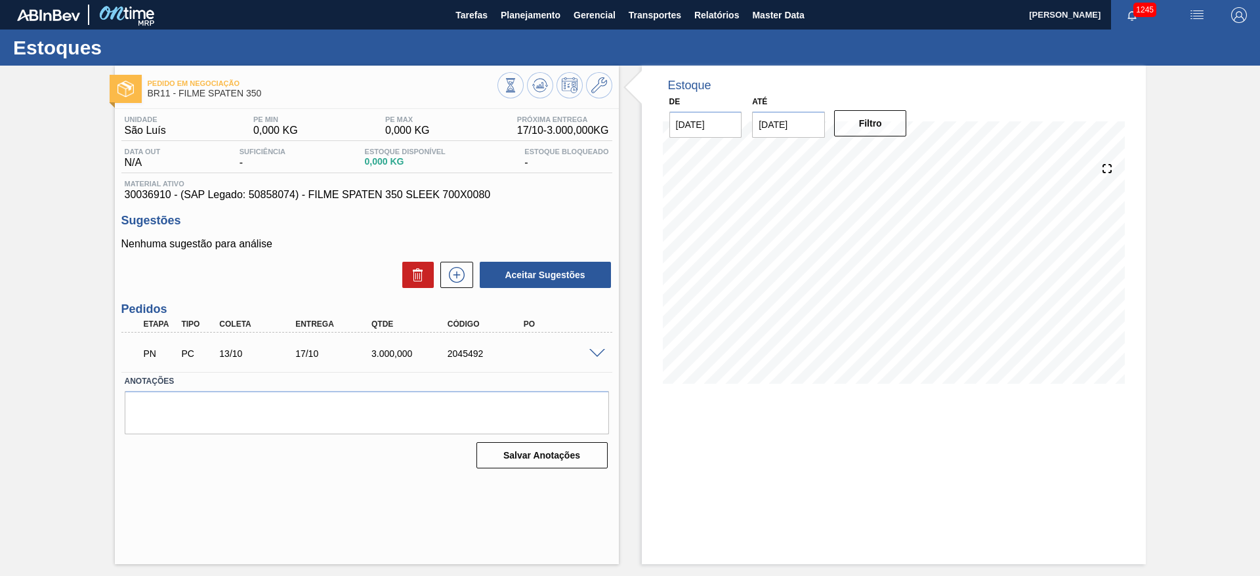
click at [17, 284] on div "Pedido em Negociação BR11 - FILME SPATEN 350 Unidade São Luís PE MIN 0,000 KG P…" at bounding box center [630, 315] width 1260 height 499
click at [599, 351] on span at bounding box center [597, 354] width 16 height 10
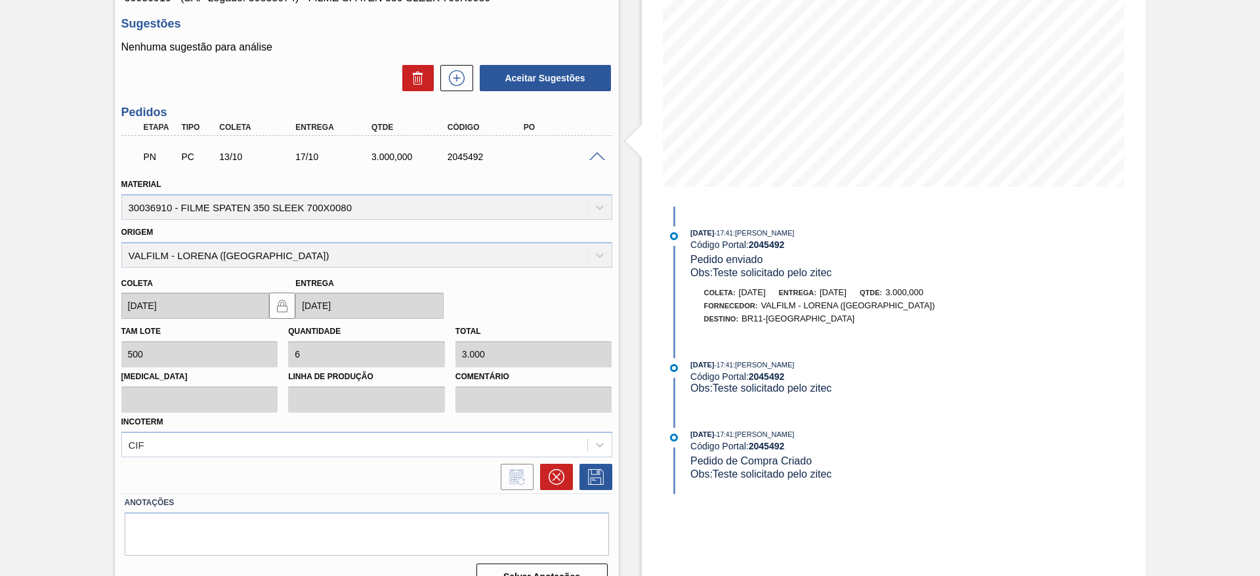
scroll to position [222, 0]
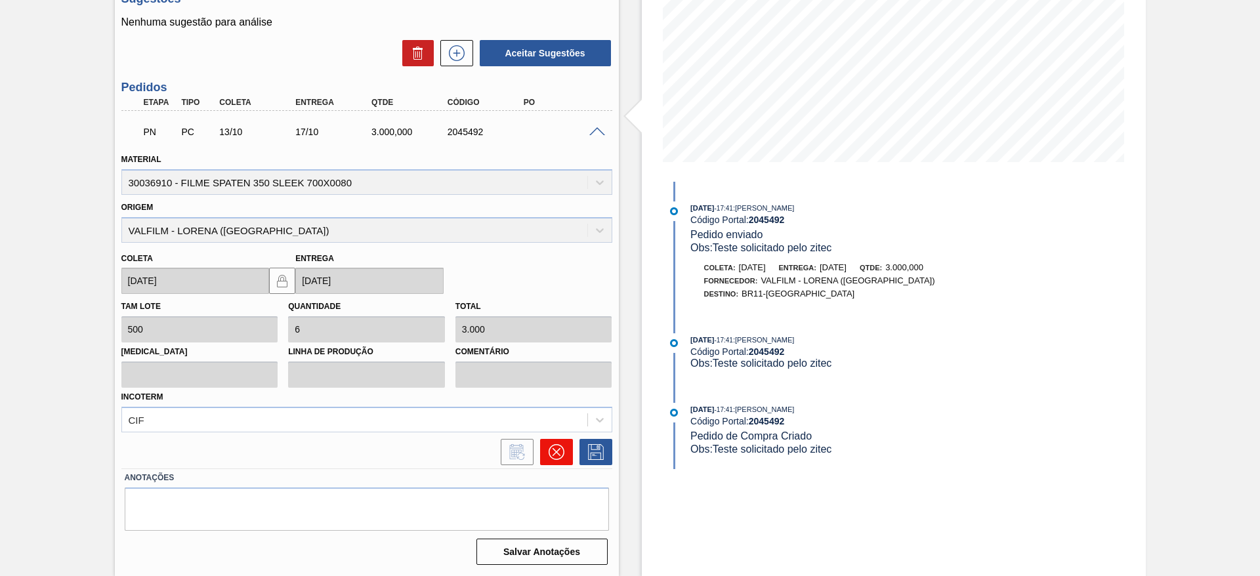
click at [561, 442] on button at bounding box center [556, 452] width 33 height 26
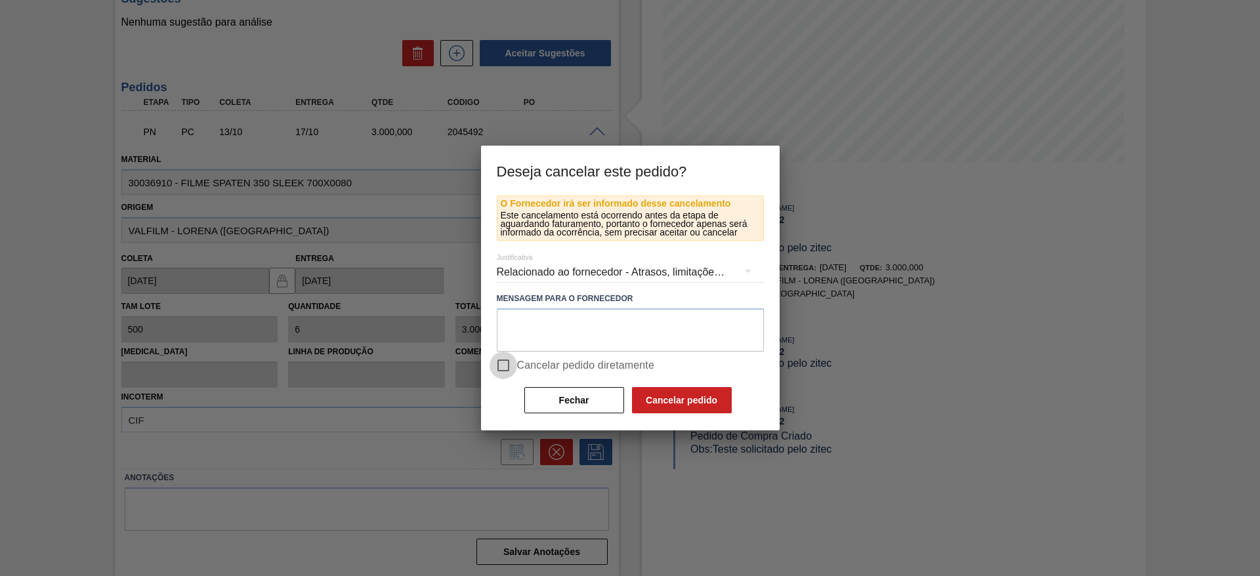
click at [504, 368] on input "Cancelar pedido diretamente" at bounding box center [504, 366] width 28 height 28
checkbox input "true"
click at [686, 400] on button "Cancelar pedido" at bounding box center [682, 400] width 100 height 26
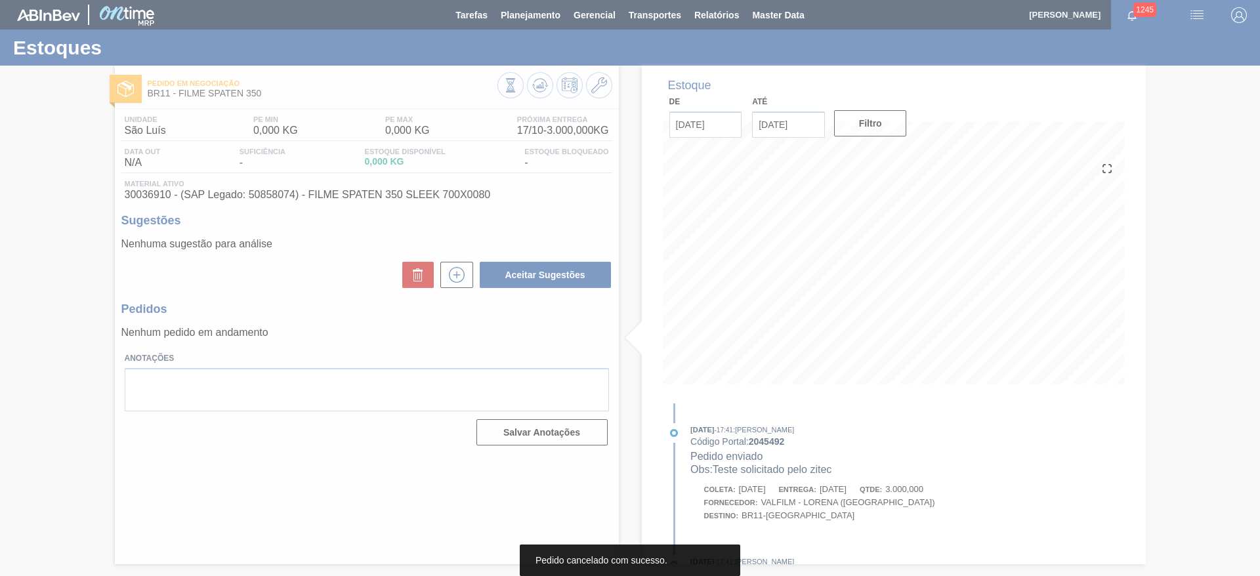
scroll to position [0, 0]
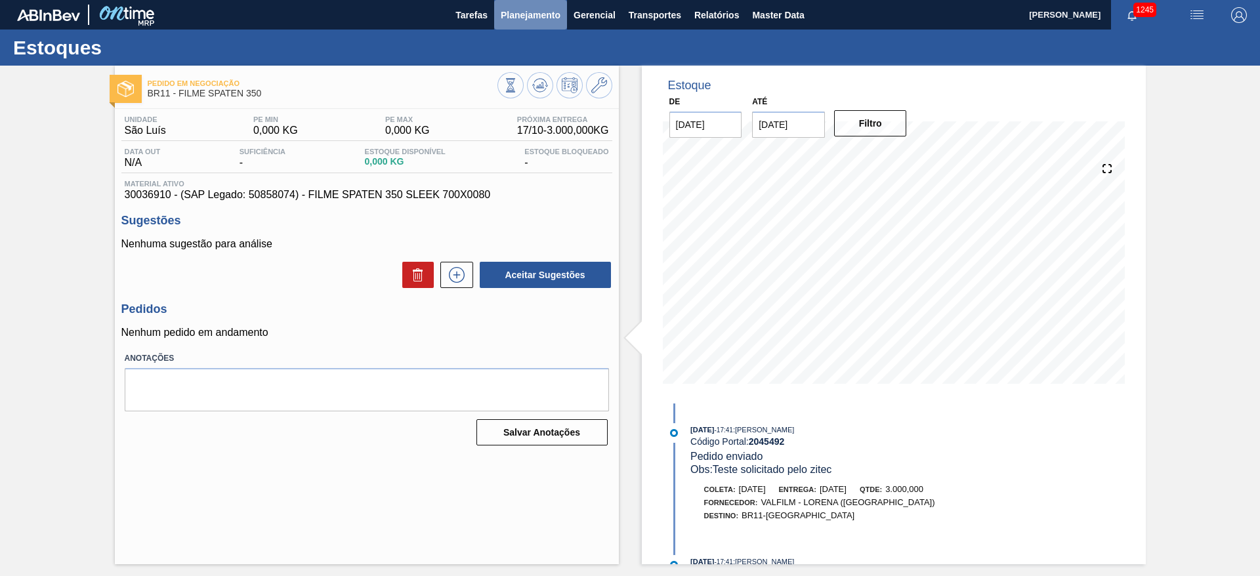
click at [518, 11] on span "Planejamento" at bounding box center [531, 15] width 60 height 16
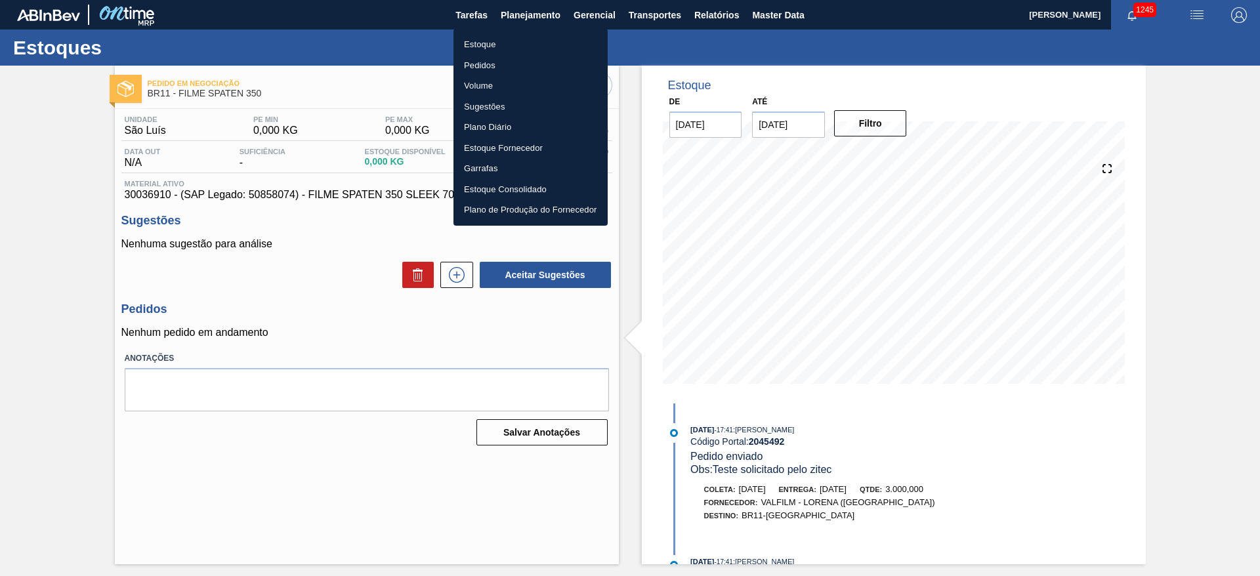
click at [138, 336] on div at bounding box center [630, 288] width 1260 height 576
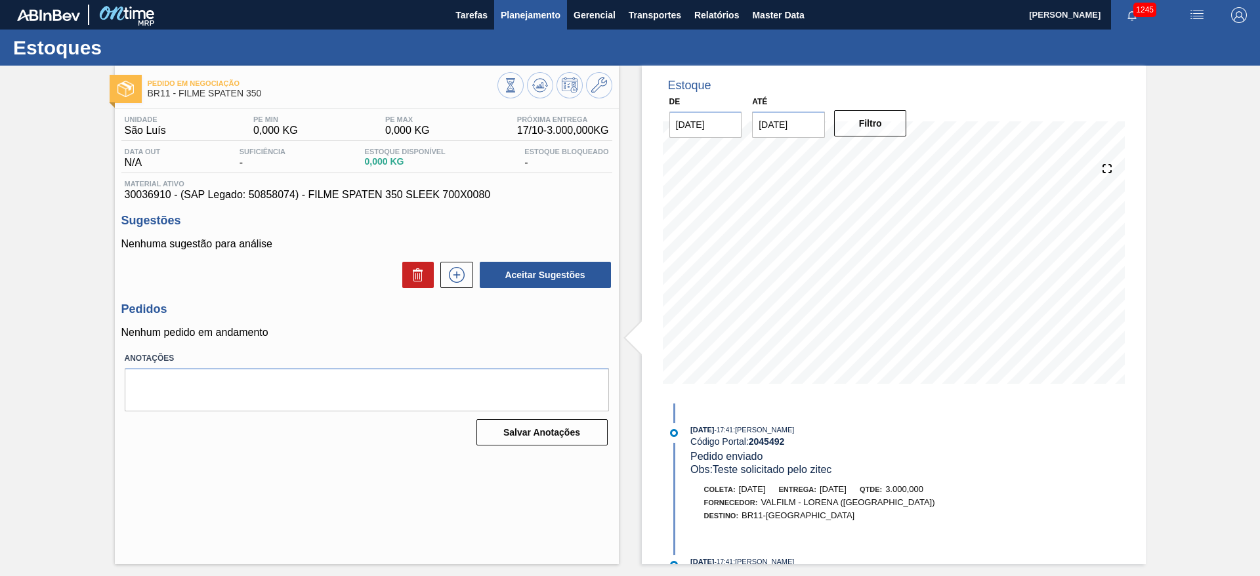
click at [536, 12] on span "Planejamento" at bounding box center [531, 15] width 60 height 16
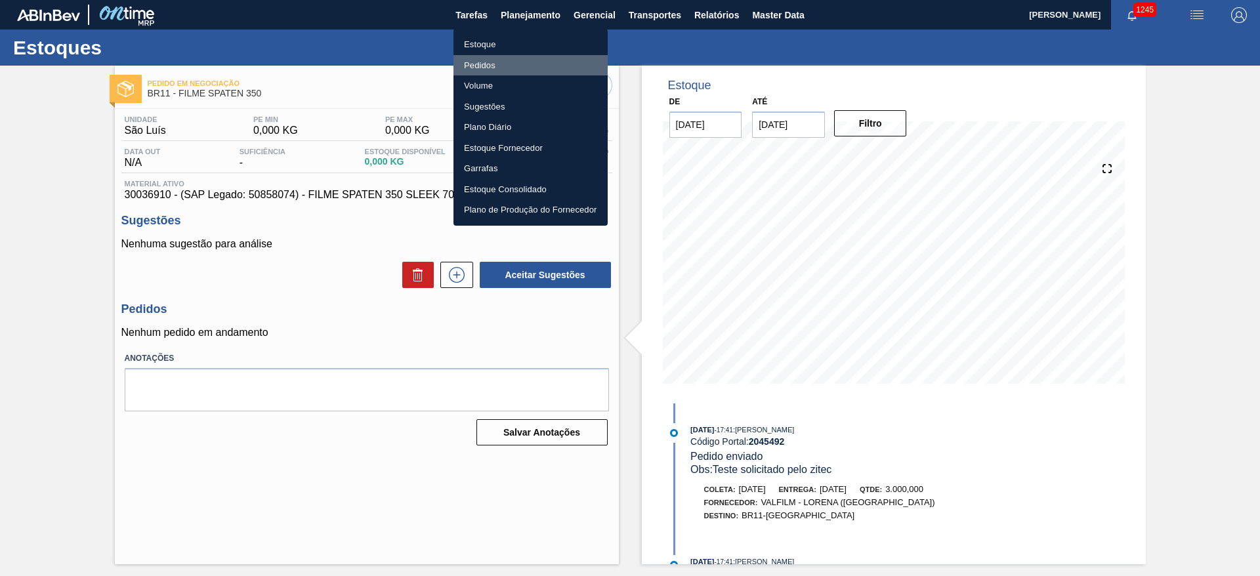
click at [490, 64] on li "Pedidos" at bounding box center [531, 65] width 154 height 21
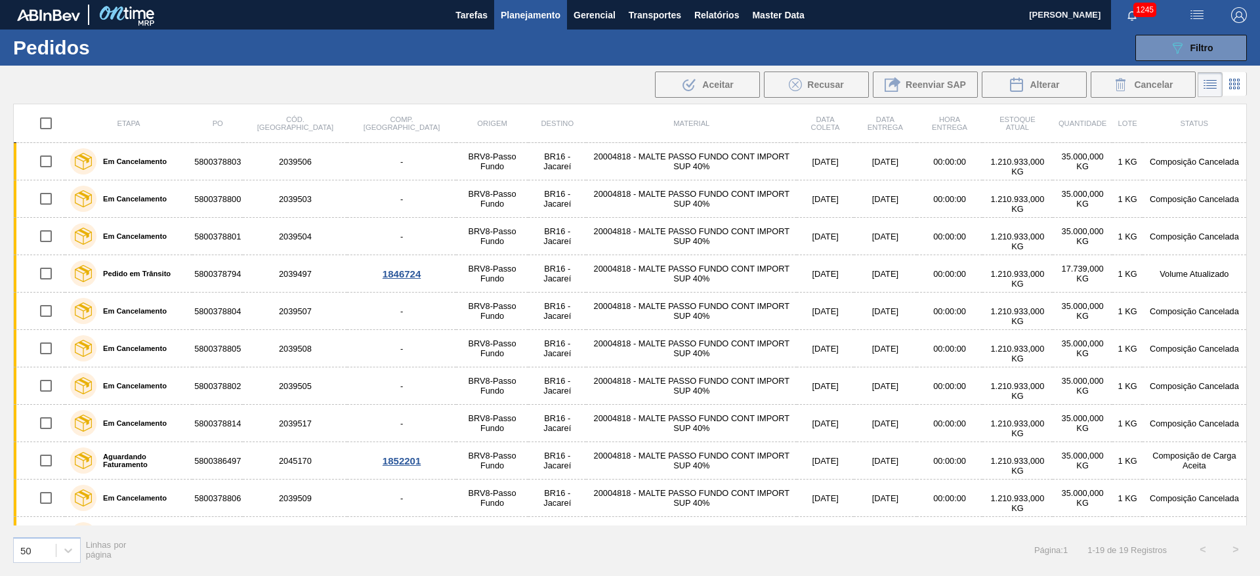
click at [41, 120] on input "checkbox" at bounding box center [46, 124] width 28 height 28
checkbox input "true"
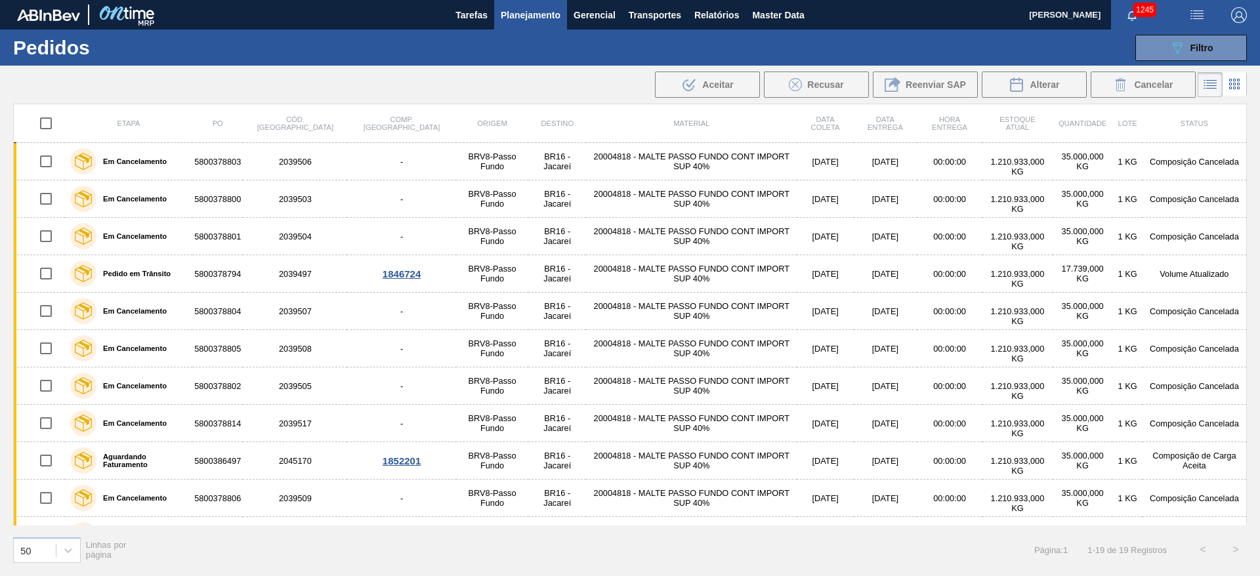
checkbox input "true"
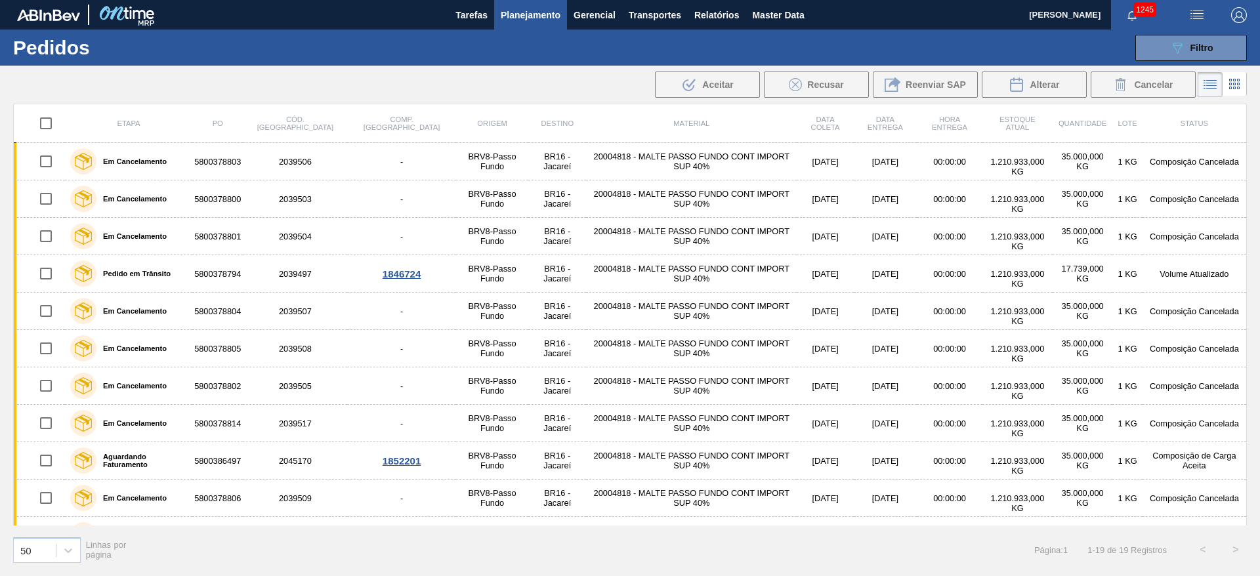
checkbox input "true"
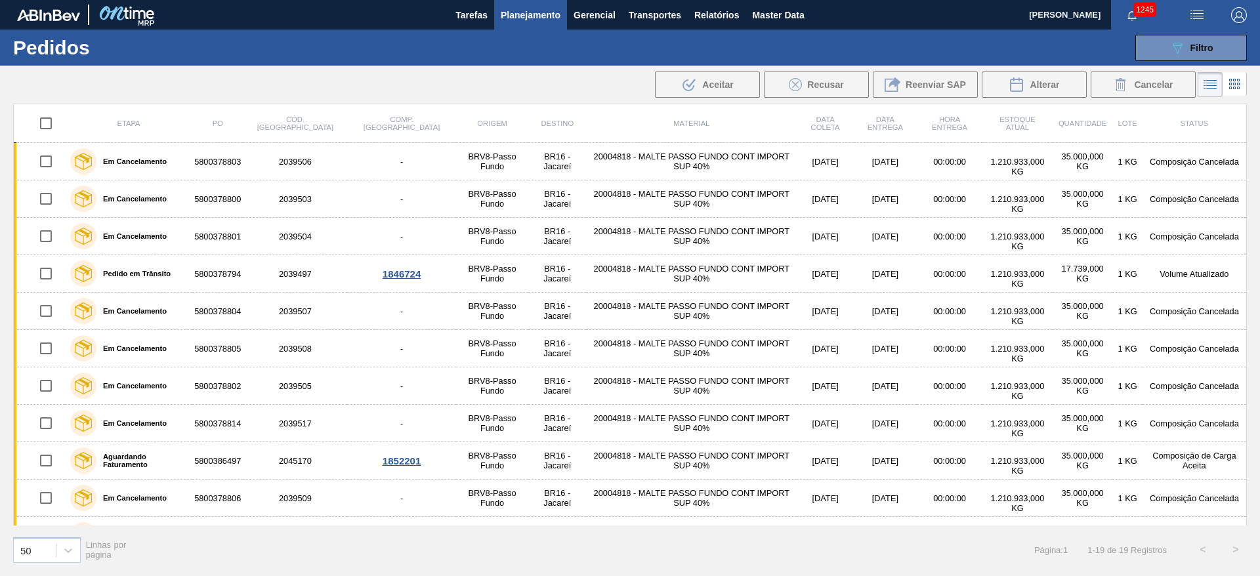
checkbox input "true"
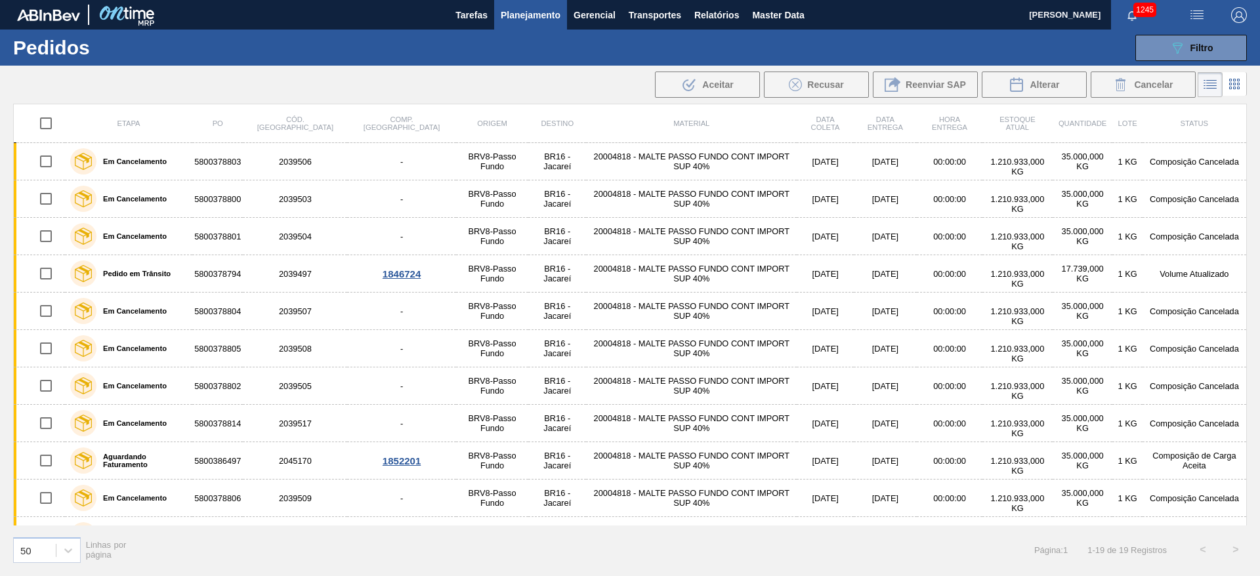
checkbox input "true"
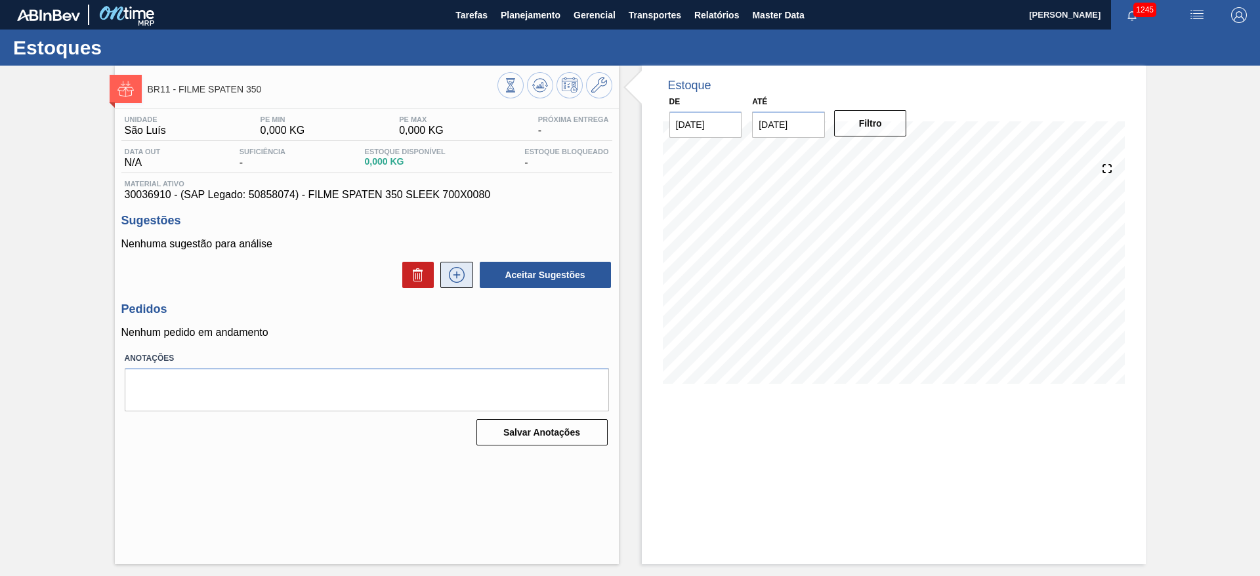
click at [468, 268] on button at bounding box center [456, 275] width 33 height 26
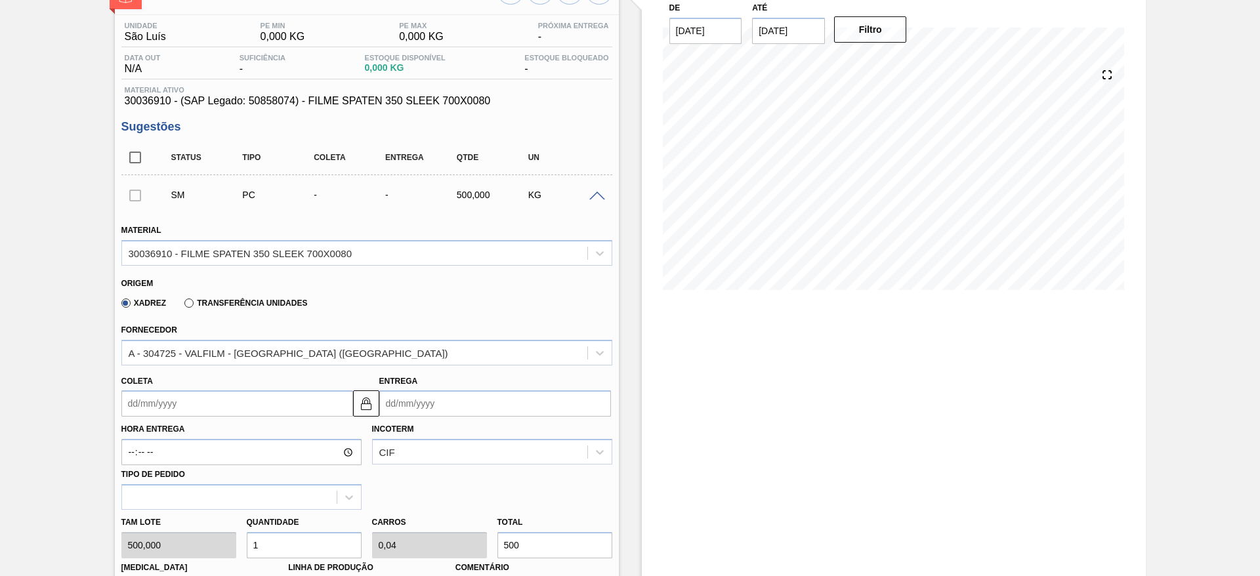
scroll to position [295, 0]
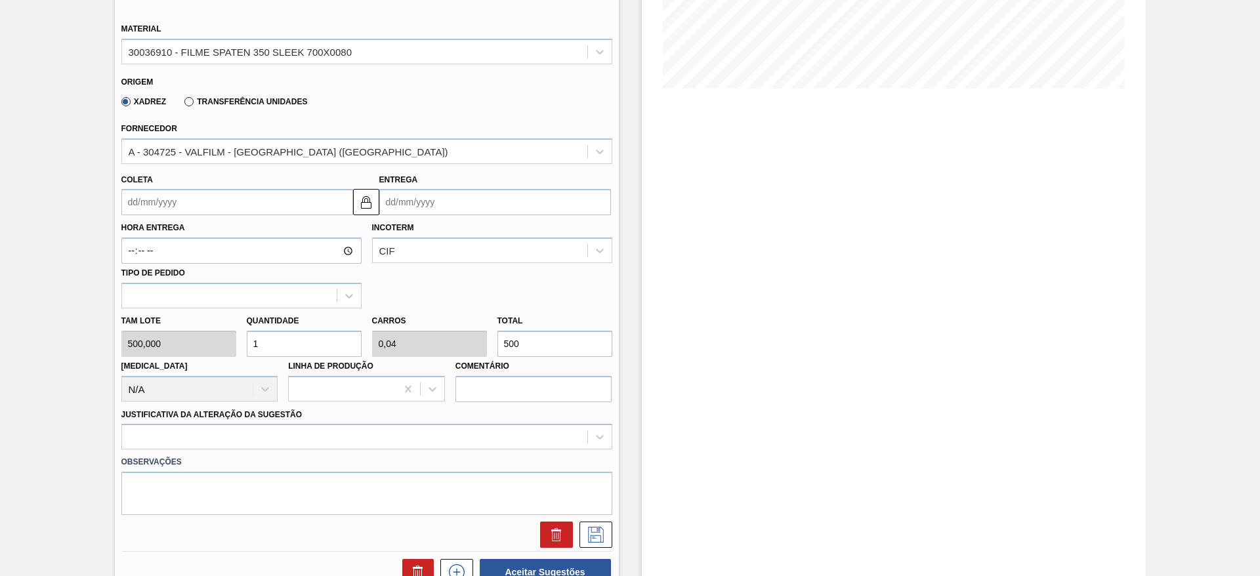
click at [186, 351] on div "Tam lote 500,000 Quantidade 1 Carros 0,04 Total 500 Doca N/A Linha de Produção …" at bounding box center [366, 355] width 501 height 94
type input "6"
type input "0,24"
type input "3.000"
type input "6"
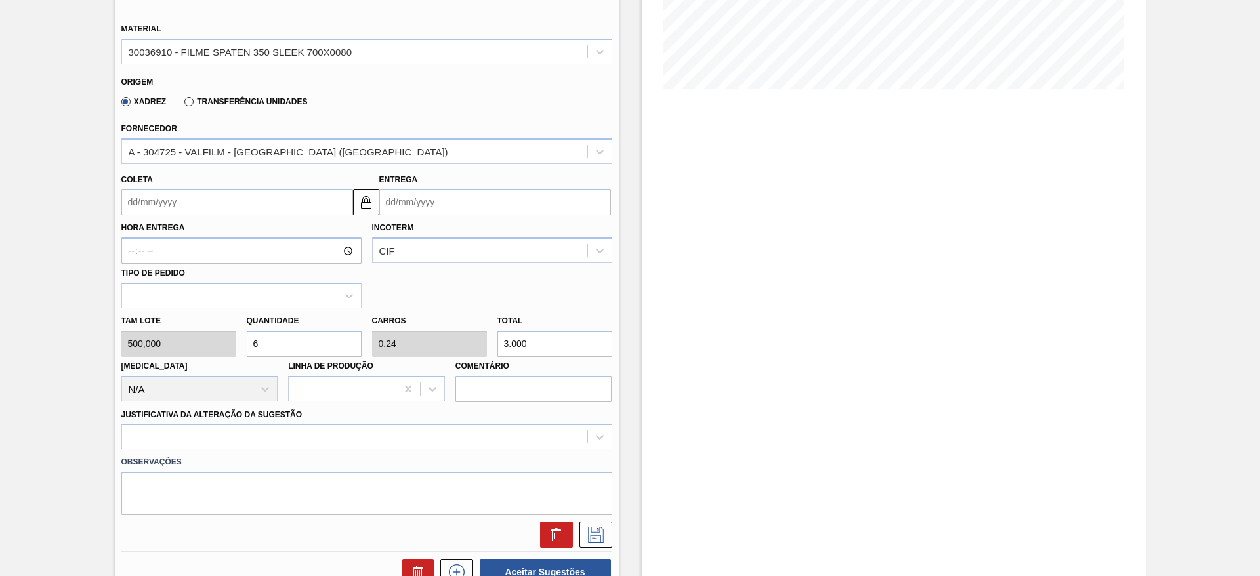
click at [127, 194] on input "Coleta" at bounding box center [237, 202] width 232 height 26
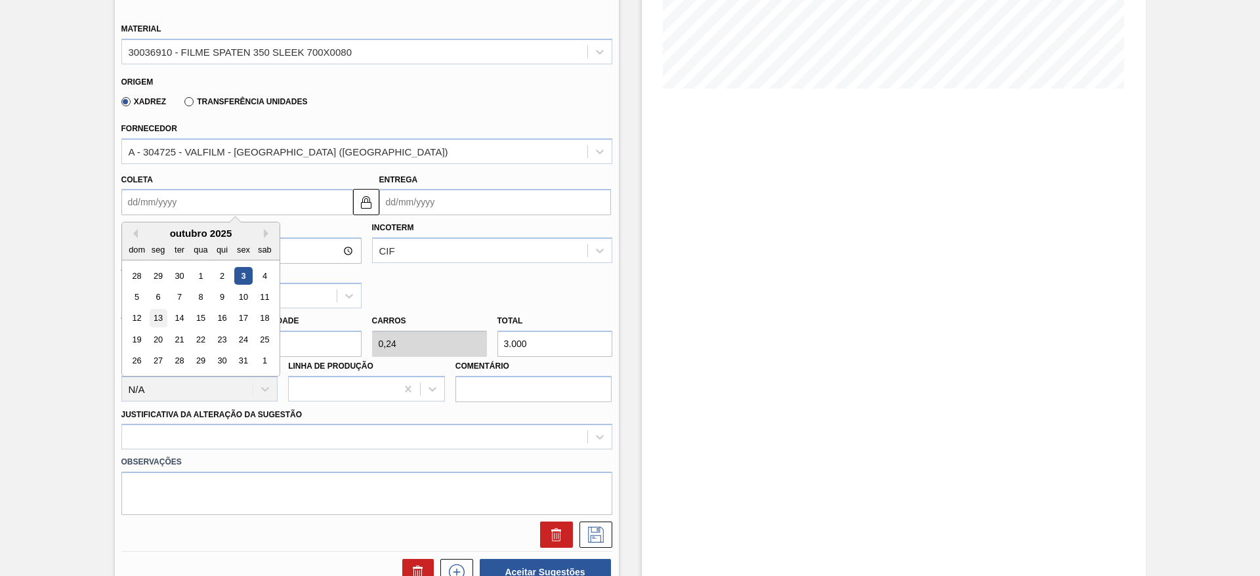
click at [158, 312] on div "13" at bounding box center [158, 319] width 18 height 18
type input "13/10/2025"
type input "[DATE]"
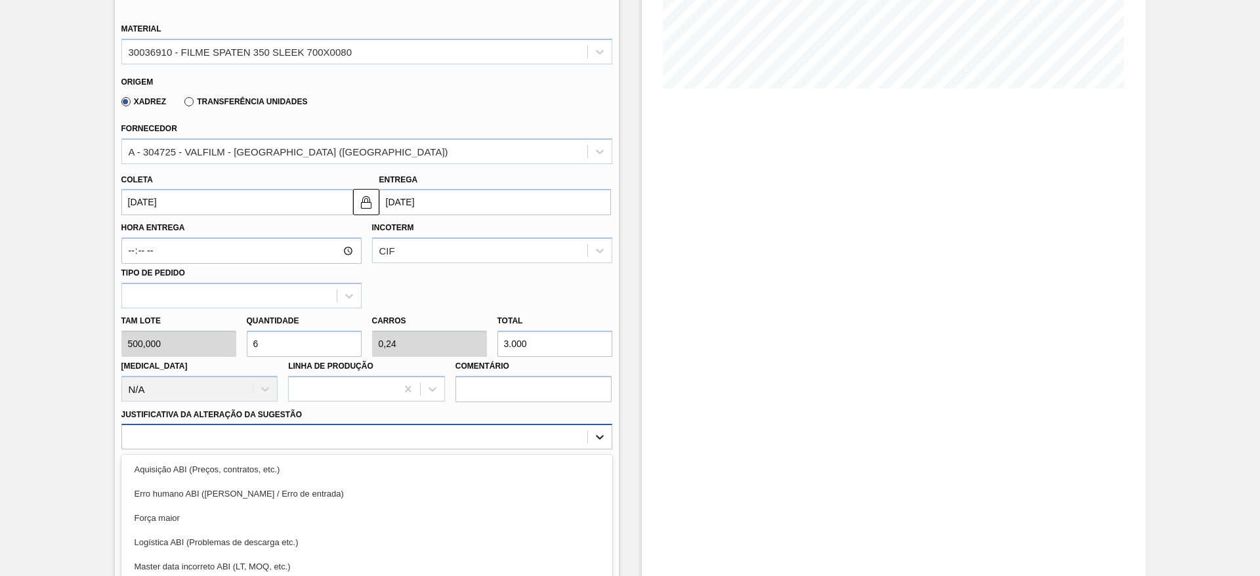
scroll to position [376, 0]
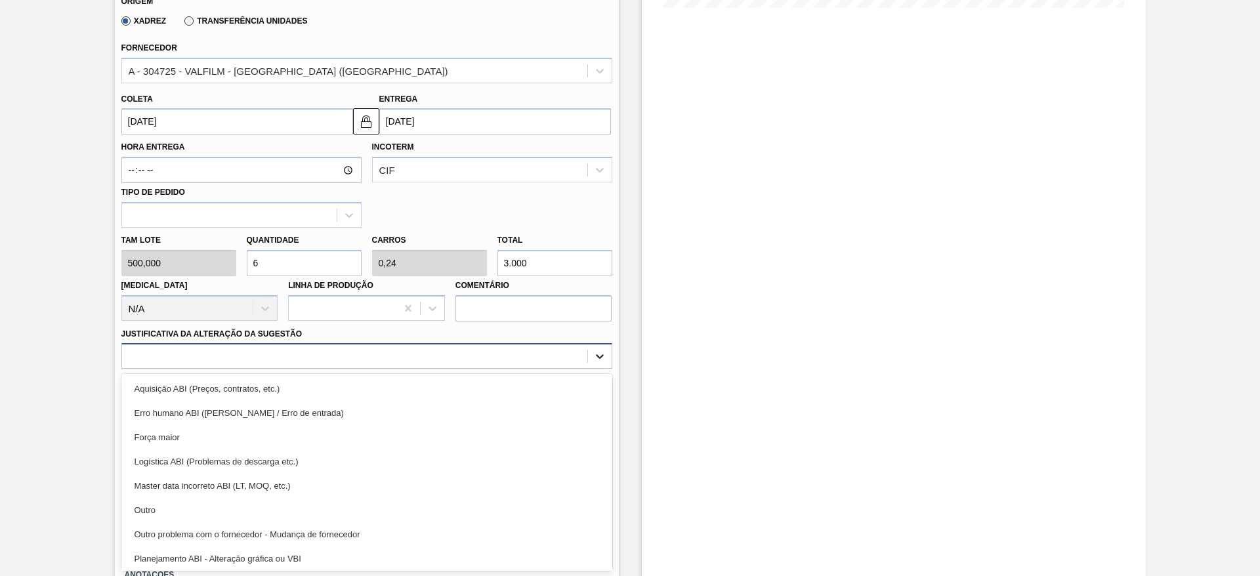
click at [600, 369] on div "option Força maior focused, 3 of 18. 18 results available. Use Up and Down to c…" at bounding box center [366, 356] width 491 height 26
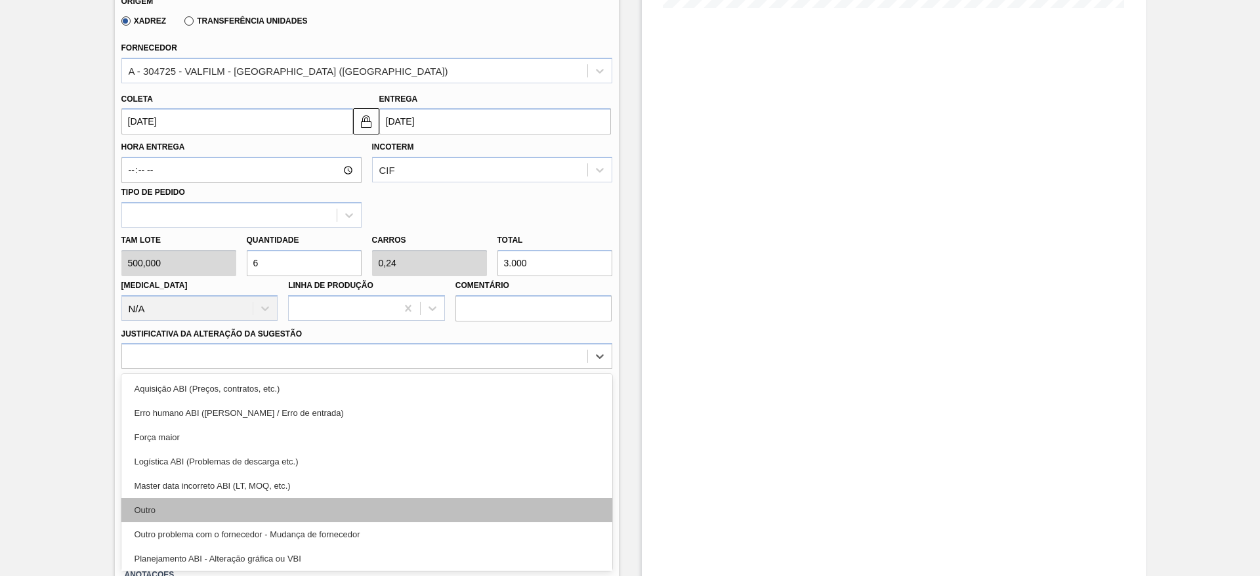
click at [150, 502] on div "Outro" at bounding box center [366, 510] width 491 height 24
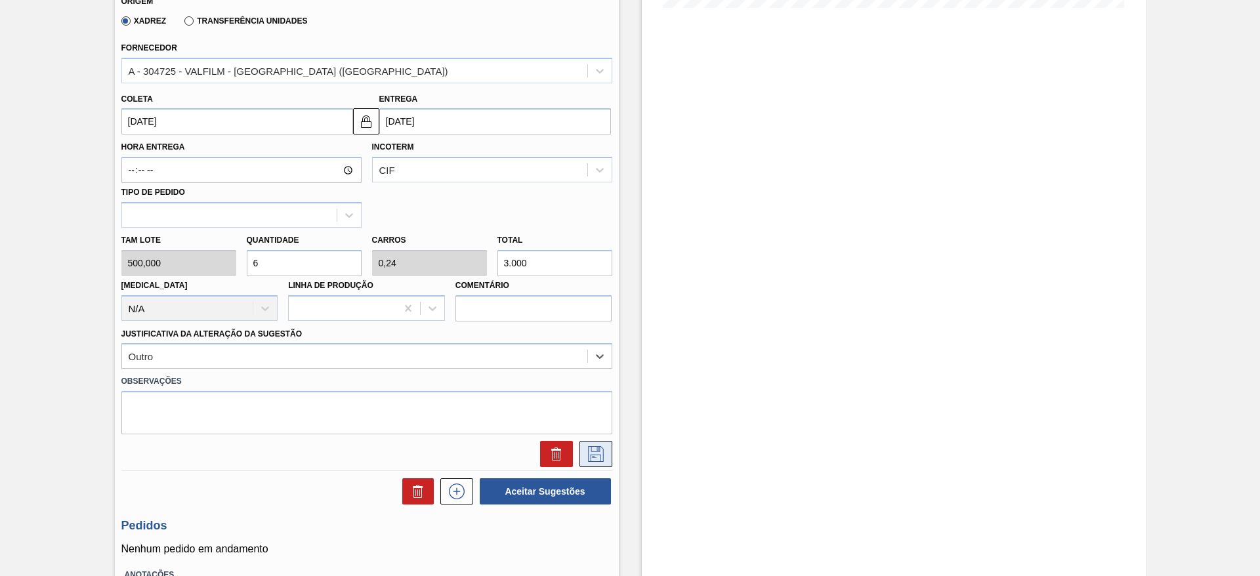
click at [598, 457] on icon at bounding box center [595, 454] width 21 height 16
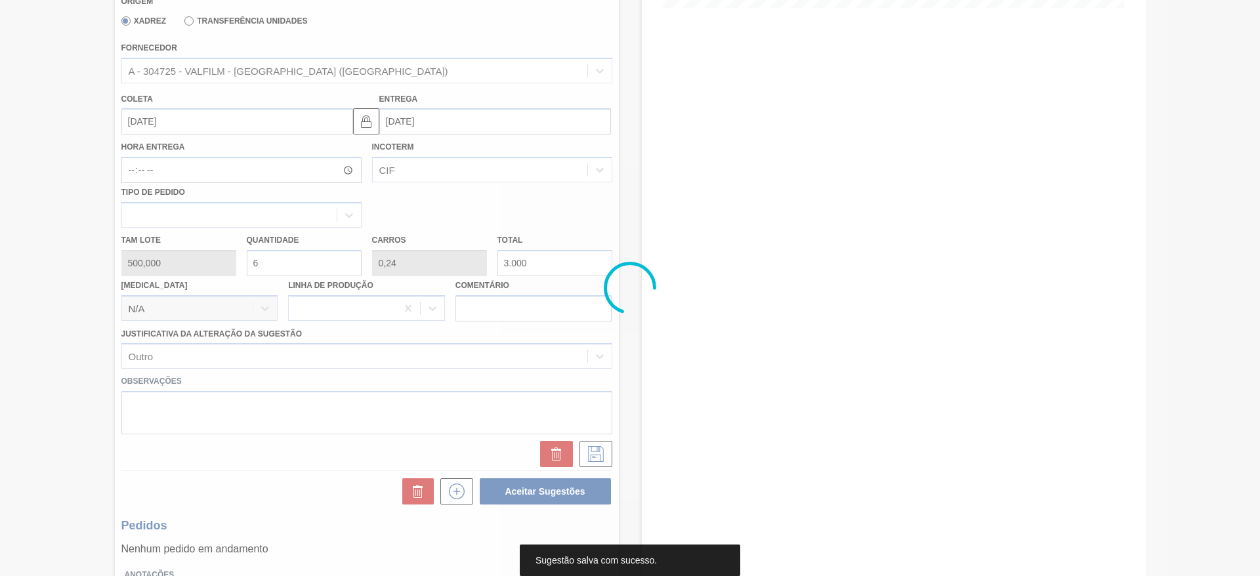
scroll to position [0, 0]
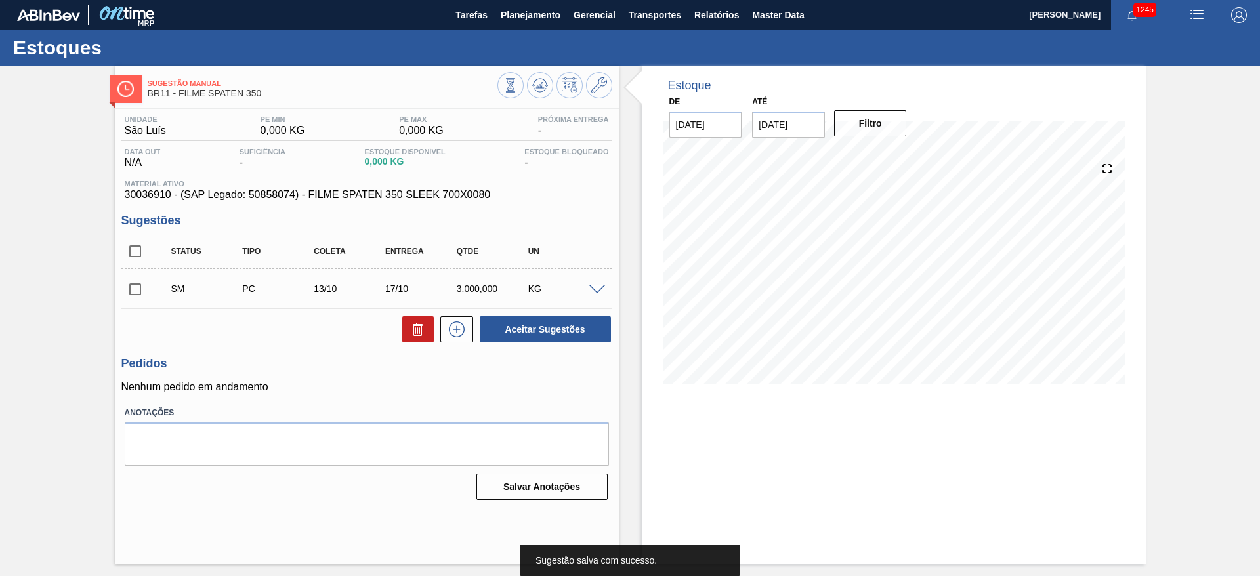
click at [142, 288] on input "checkbox" at bounding box center [135, 290] width 28 height 28
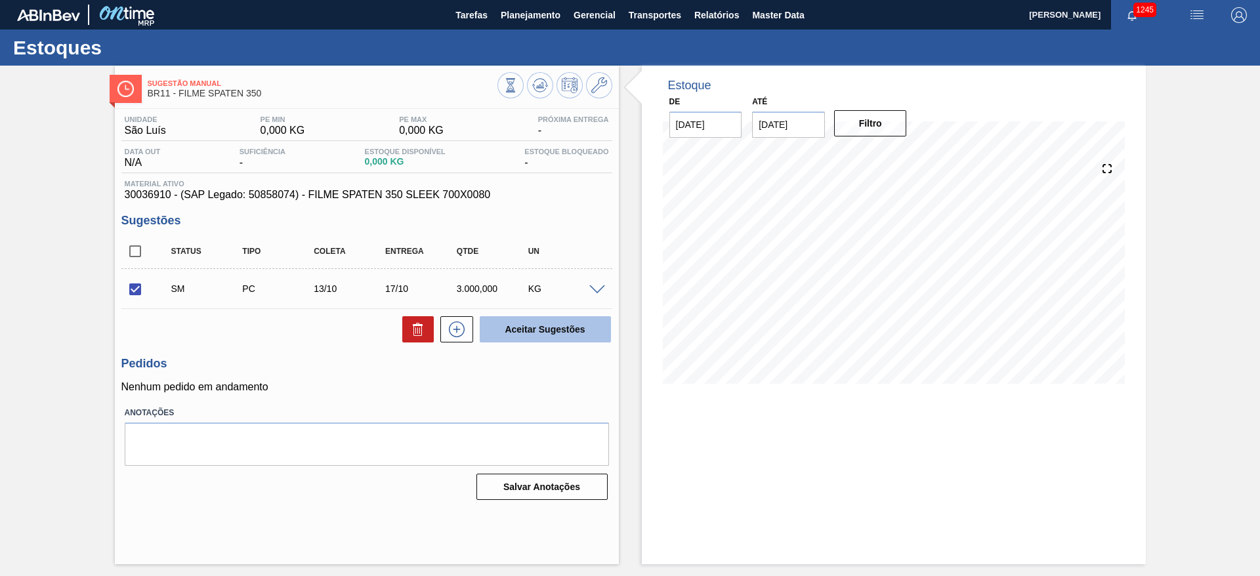
click at [524, 320] on button "Aceitar Sugestões" at bounding box center [545, 329] width 131 height 26
checkbox input "false"
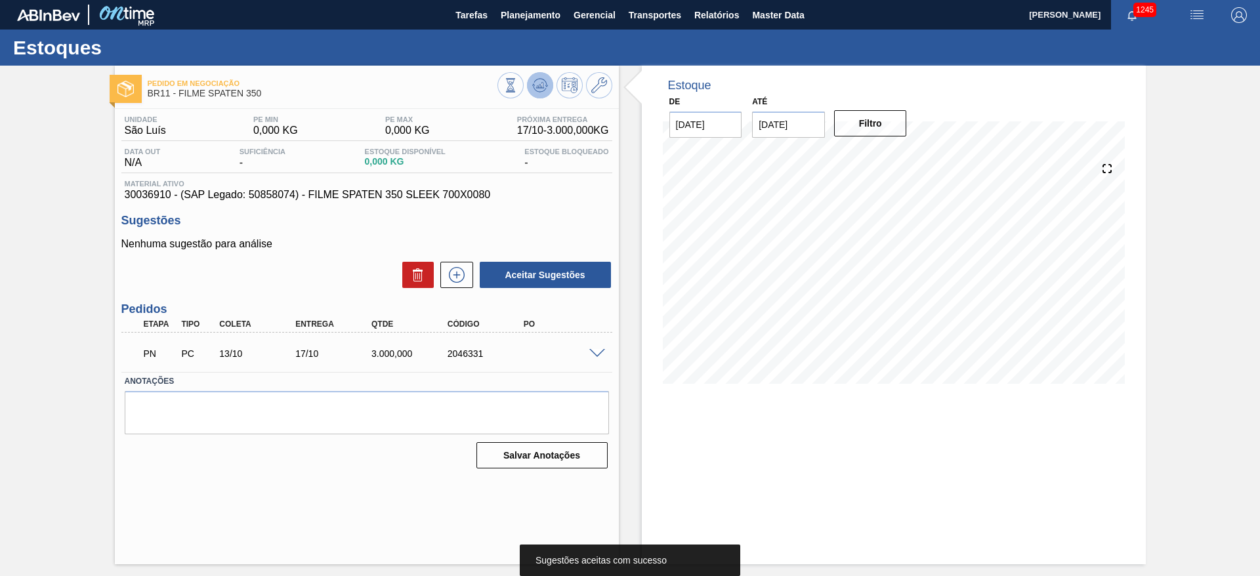
click at [538, 88] on icon at bounding box center [540, 85] width 16 height 16
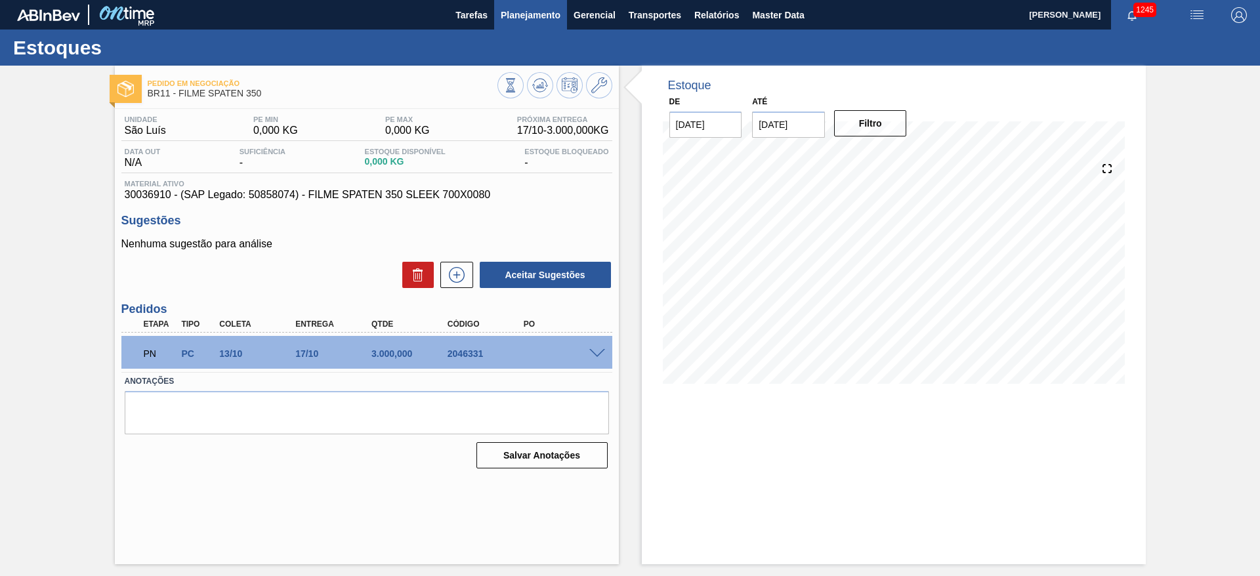
click at [515, 18] on span "Planejamento" at bounding box center [531, 15] width 60 height 16
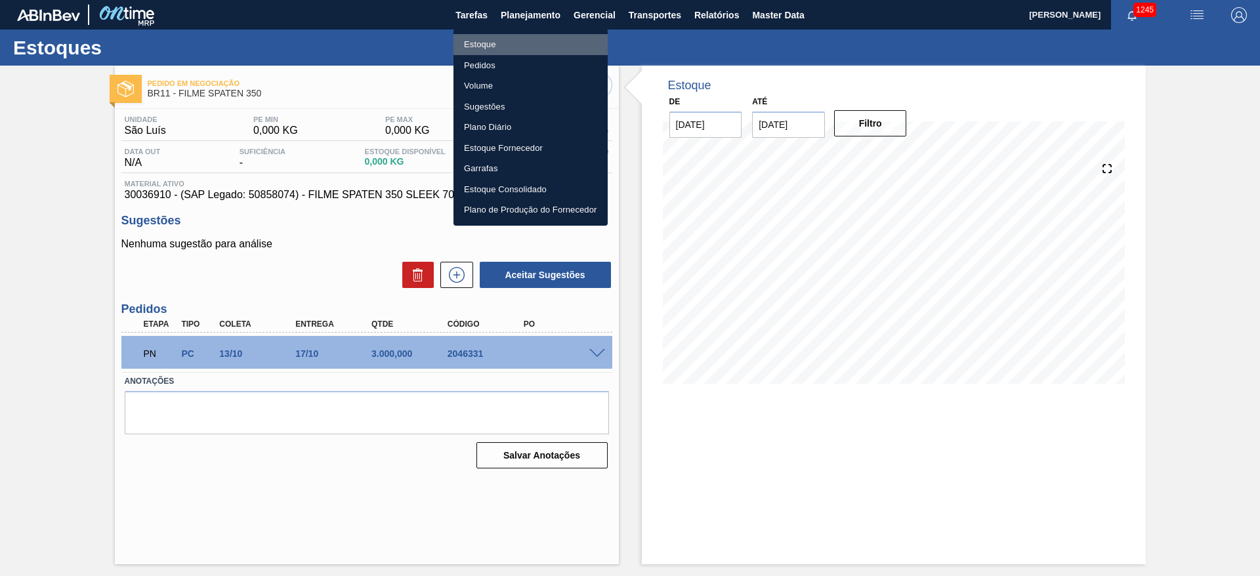
click at [483, 49] on li "Estoque" at bounding box center [531, 44] width 154 height 21
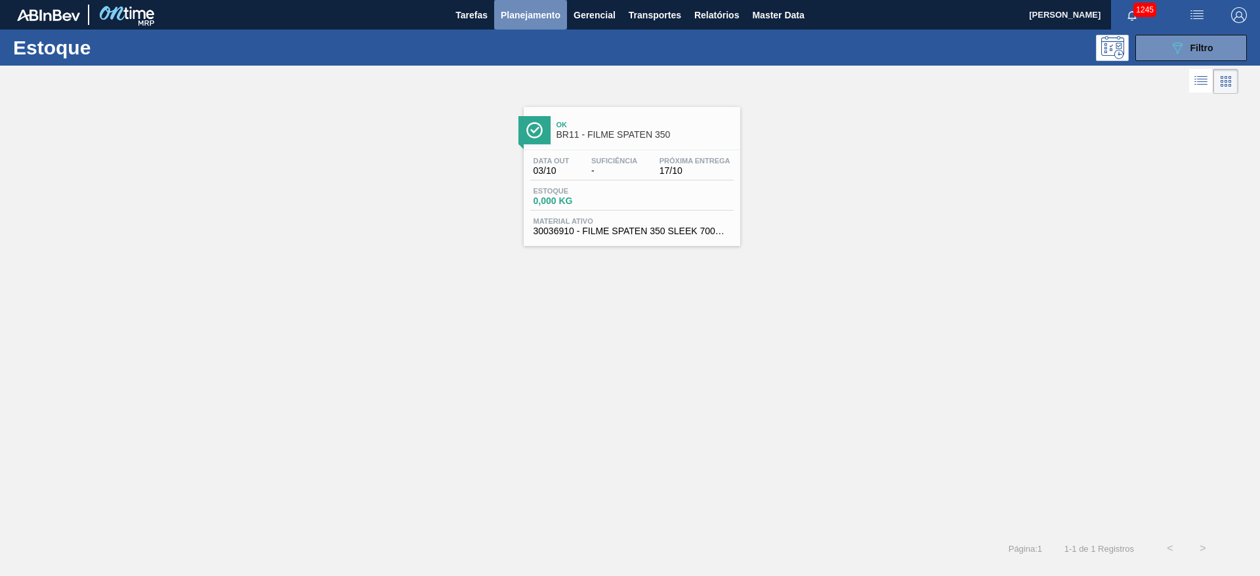
click at [527, 18] on span "Planejamento" at bounding box center [531, 15] width 60 height 16
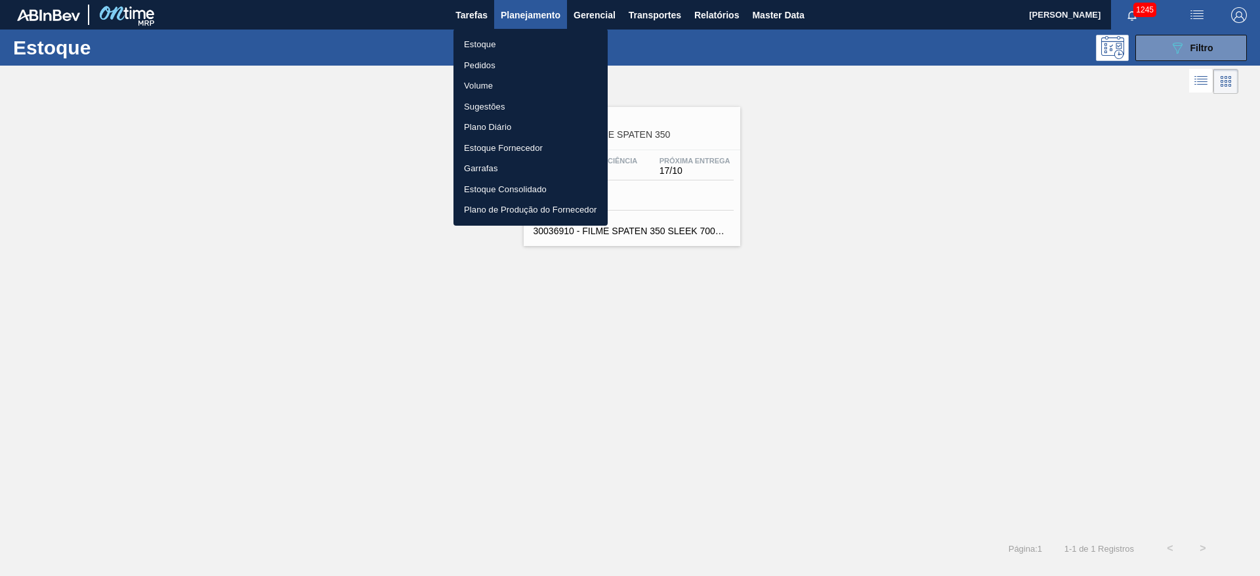
click at [480, 67] on li "Pedidos" at bounding box center [531, 65] width 154 height 21
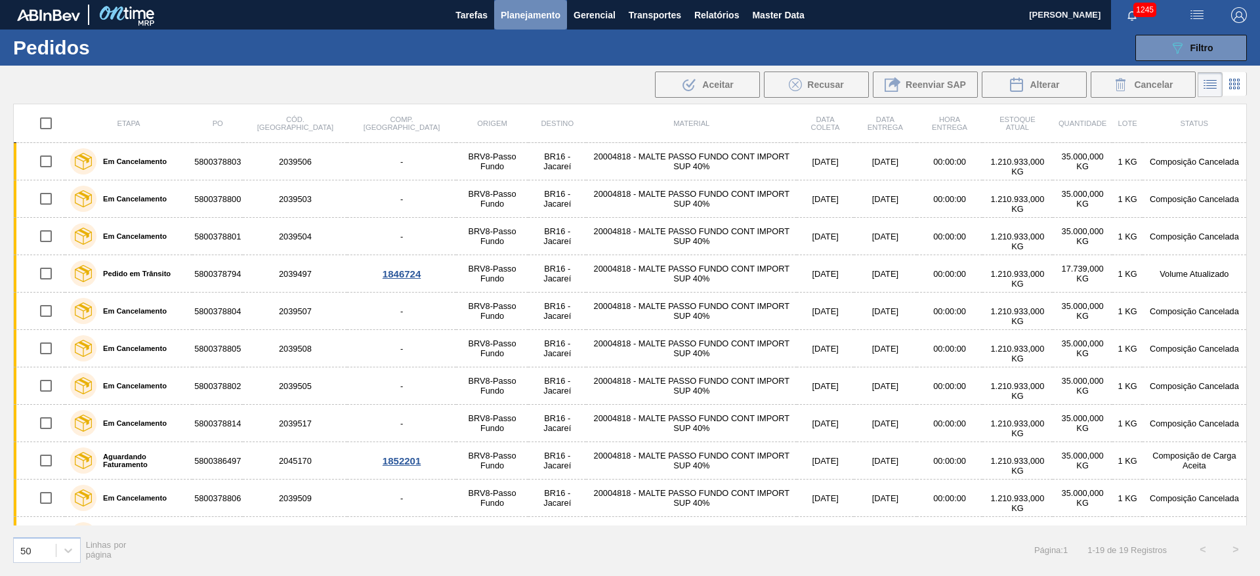
click at [521, 16] on span "Planejamento" at bounding box center [531, 15] width 60 height 16
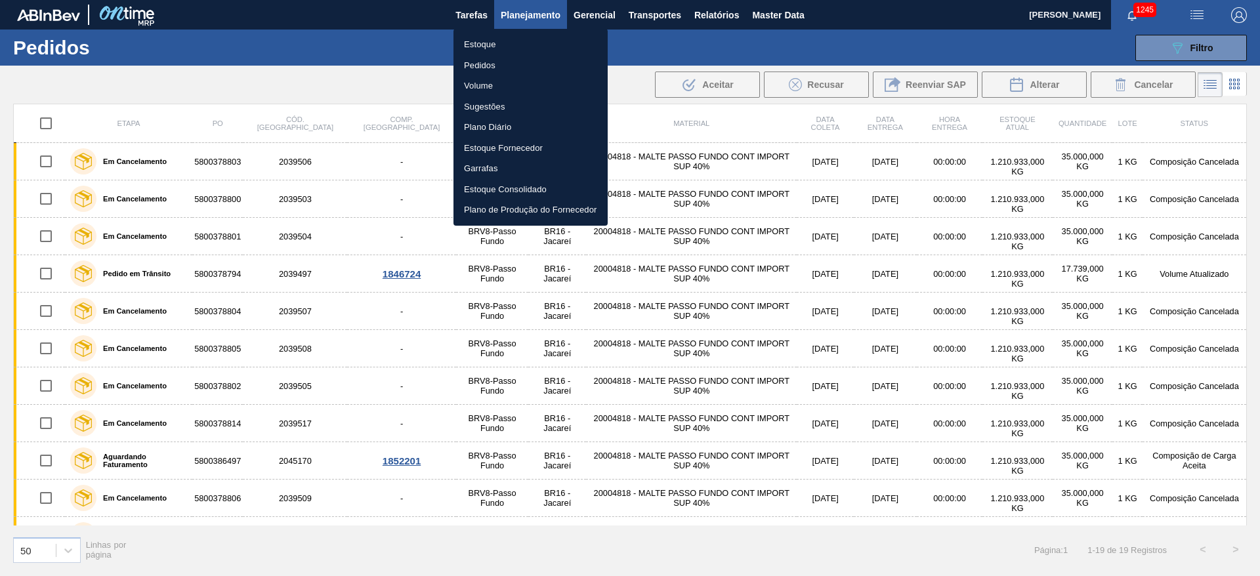
click at [484, 44] on li "Estoque" at bounding box center [531, 44] width 154 height 21
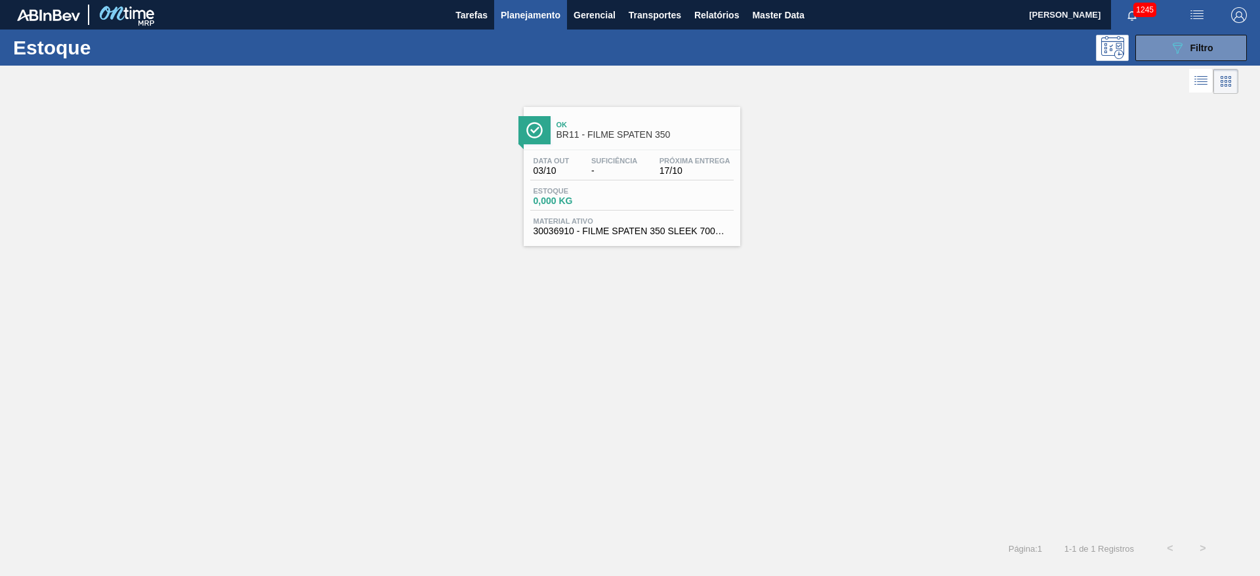
click at [601, 187] on span "Estoque" at bounding box center [580, 191] width 92 height 8
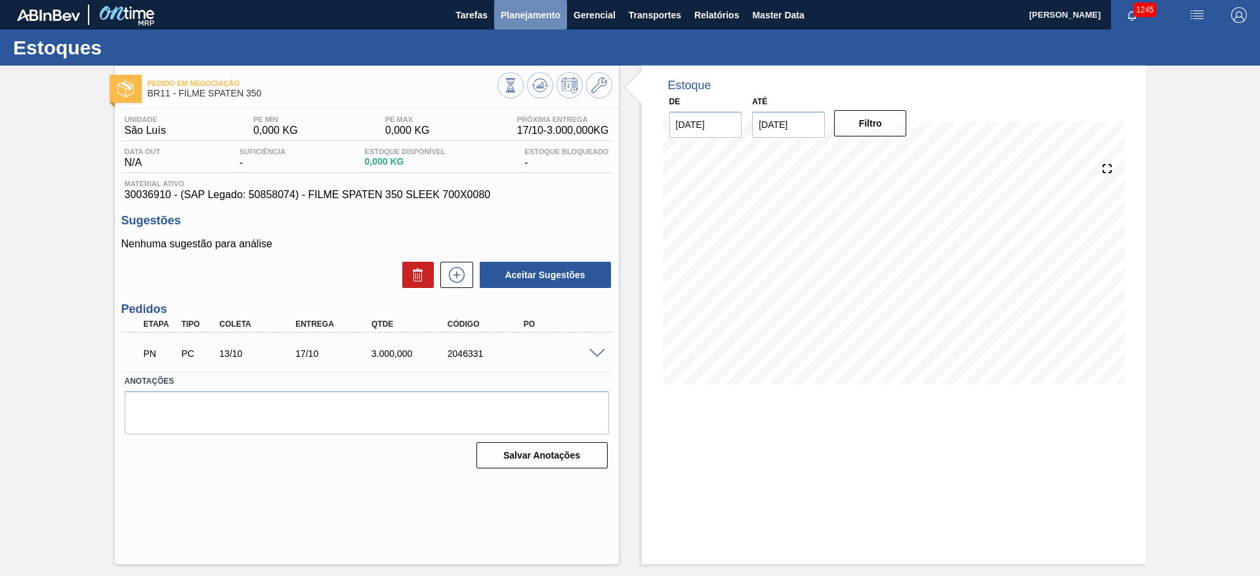
click at [529, 16] on span "Planejamento" at bounding box center [531, 15] width 60 height 16
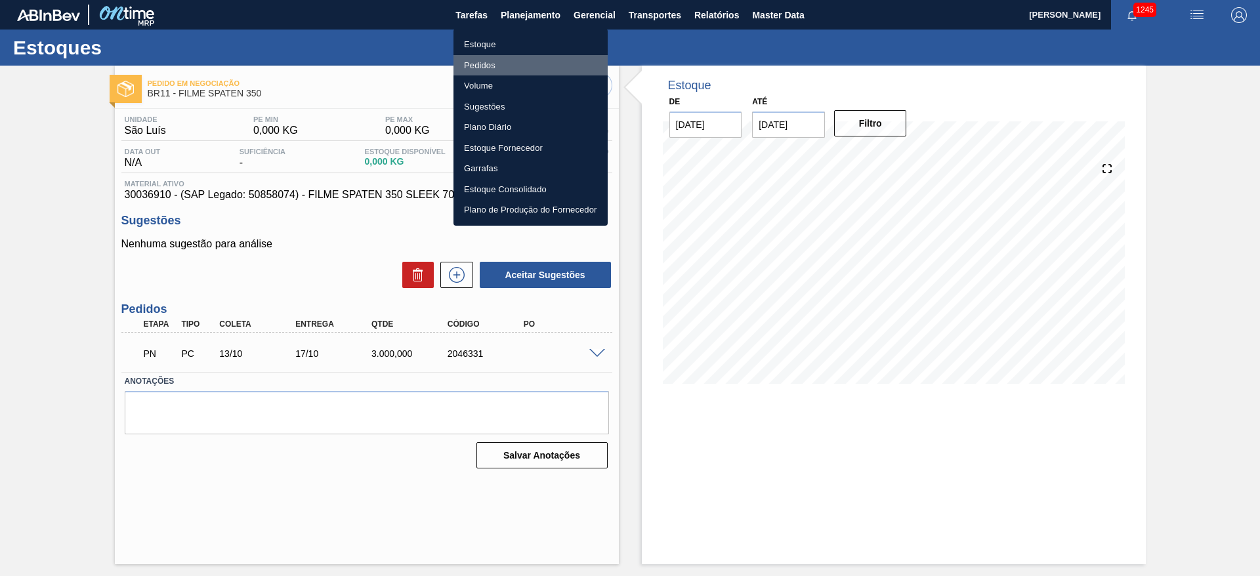
click at [475, 66] on li "Pedidos" at bounding box center [531, 65] width 154 height 21
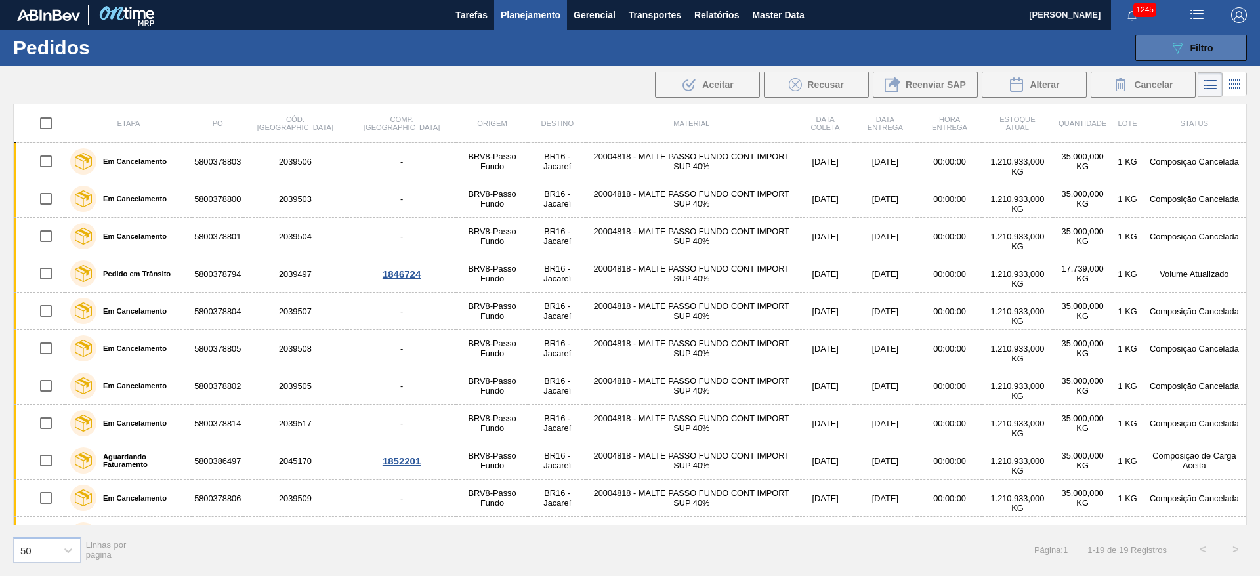
click at [1168, 49] on button "089F7B8B-B2A5-4AFE-B5C0-19BA573D28AC Filtro" at bounding box center [1192, 48] width 112 height 26
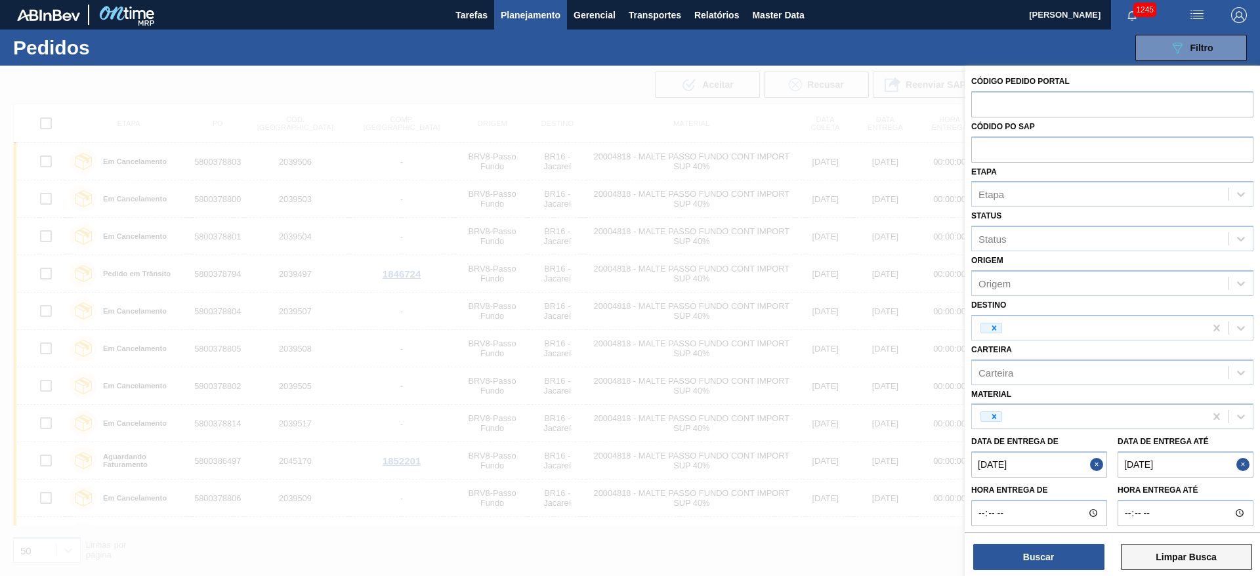
click at [1197, 560] on button "Limpar Busca" at bounding box center [1186, 557] width 131 height 26
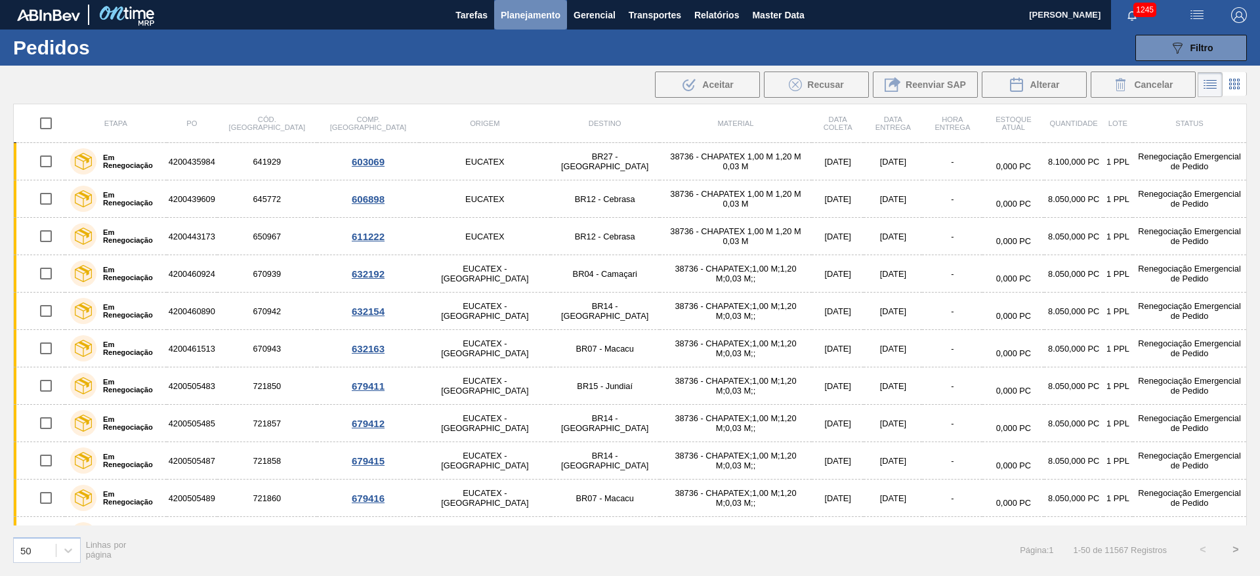
click at [511, 13] on span "Planejamento" at bounding box center [531, 15] width 60 height 16
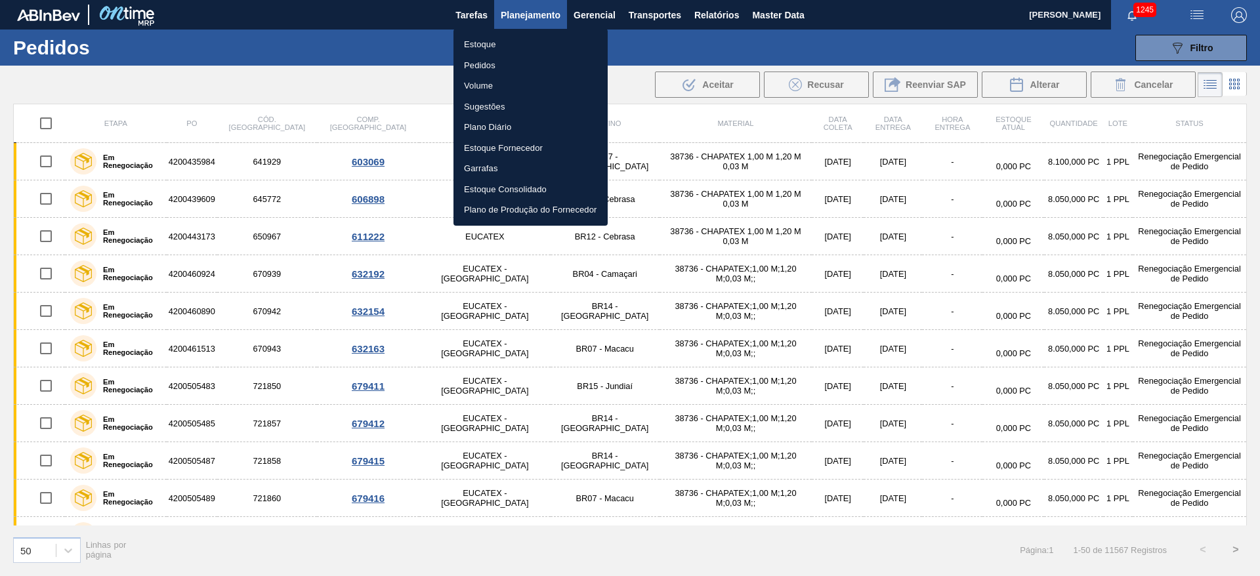
click at [596, 18] on div at bounding box center [630, 288] width 1260 height 576
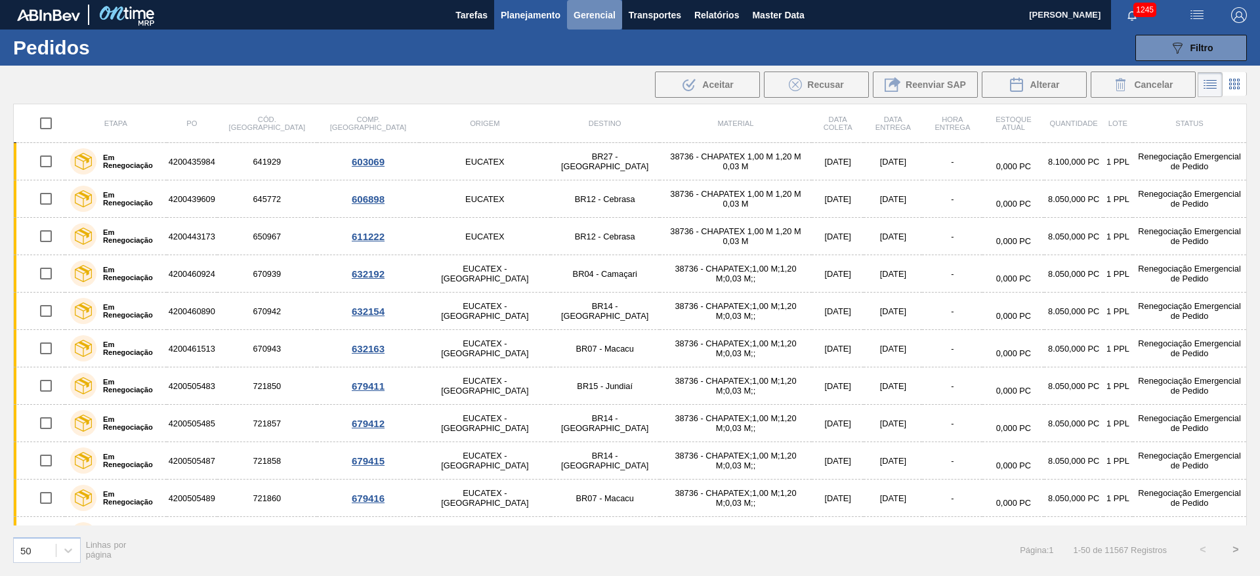
click at [595, 16] on span "Gerencial" at bounding box center [595, 15] width 42 height 16
click at [519, 16] on div at bounding box center [630, 288] width 1260 height 576
click at [522, 16] on span "Planejamento" at bounding box center [531, 15] width 60 height 16
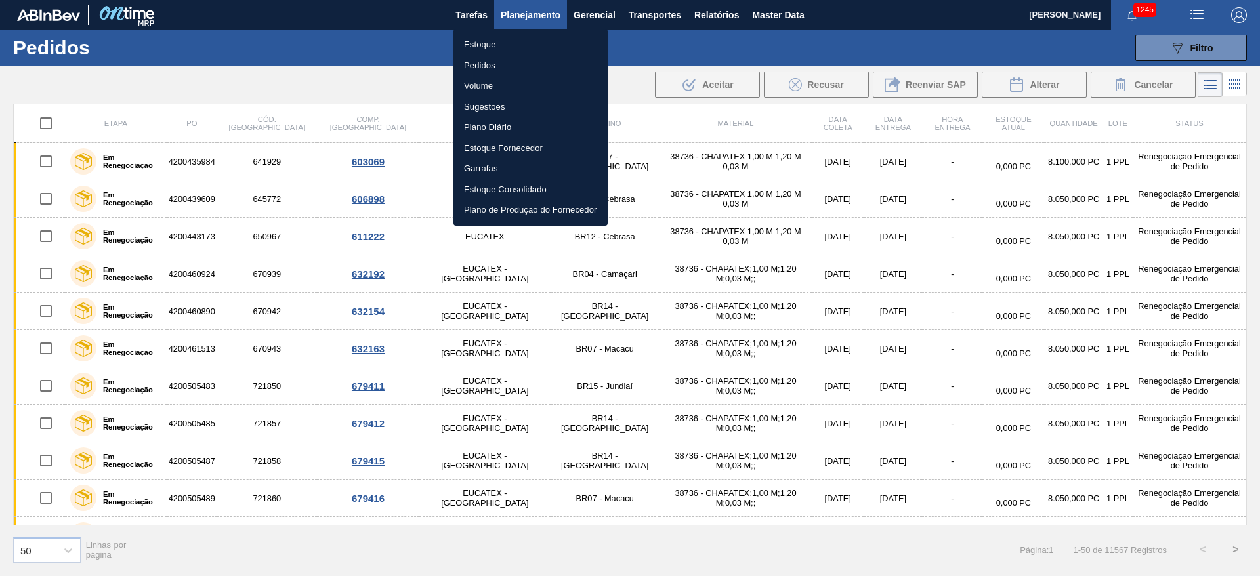
click at [482, 42] on li "Estoque" at bounding box center [531, 44] width 154 height 21
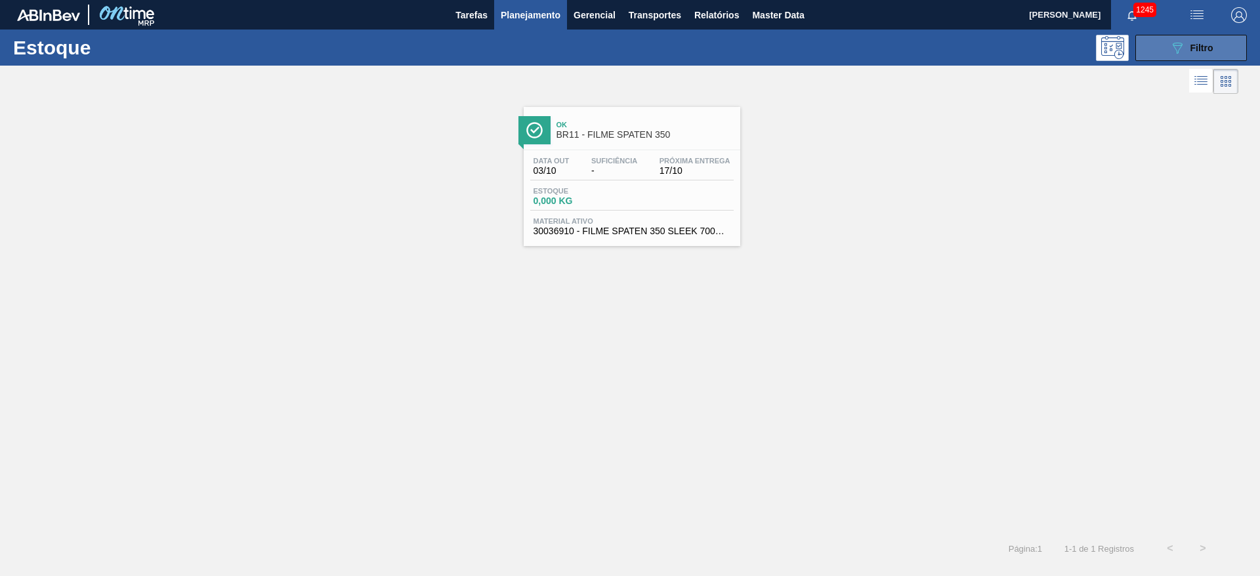
click at [1186, 56] on button "089F7B8B-B2A5-4AFE-B5C0-19BA573D28AC Filtro" at bounding box center [1192, 48] width 112 height 26
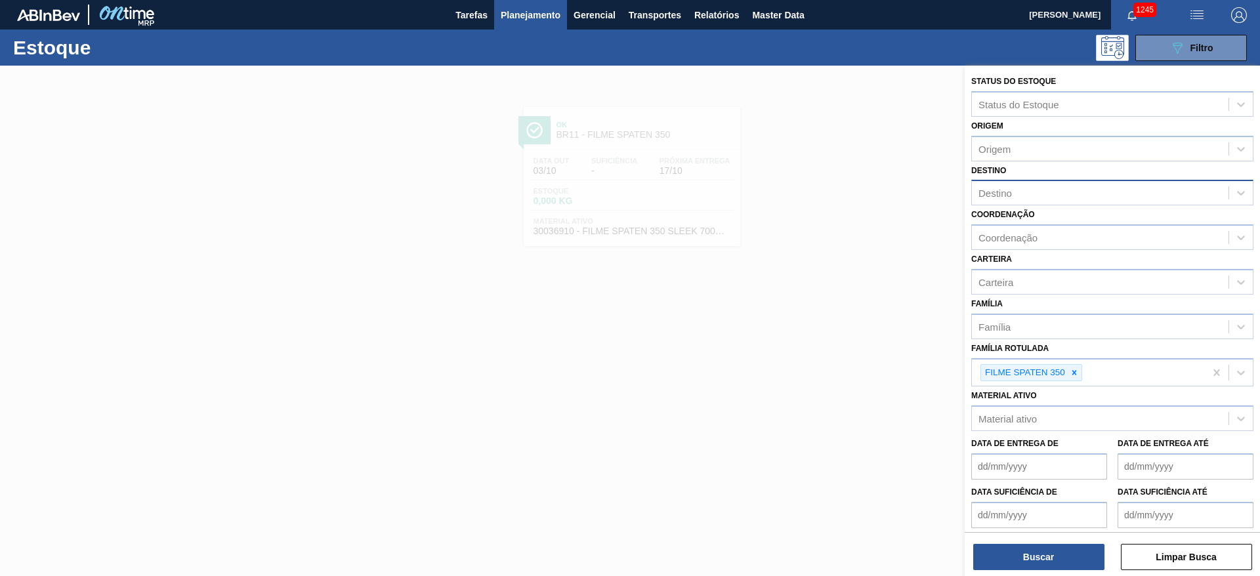
click at [1013, 191] on div "Destino" at bounding box center [1100, 193] width 257 height 19
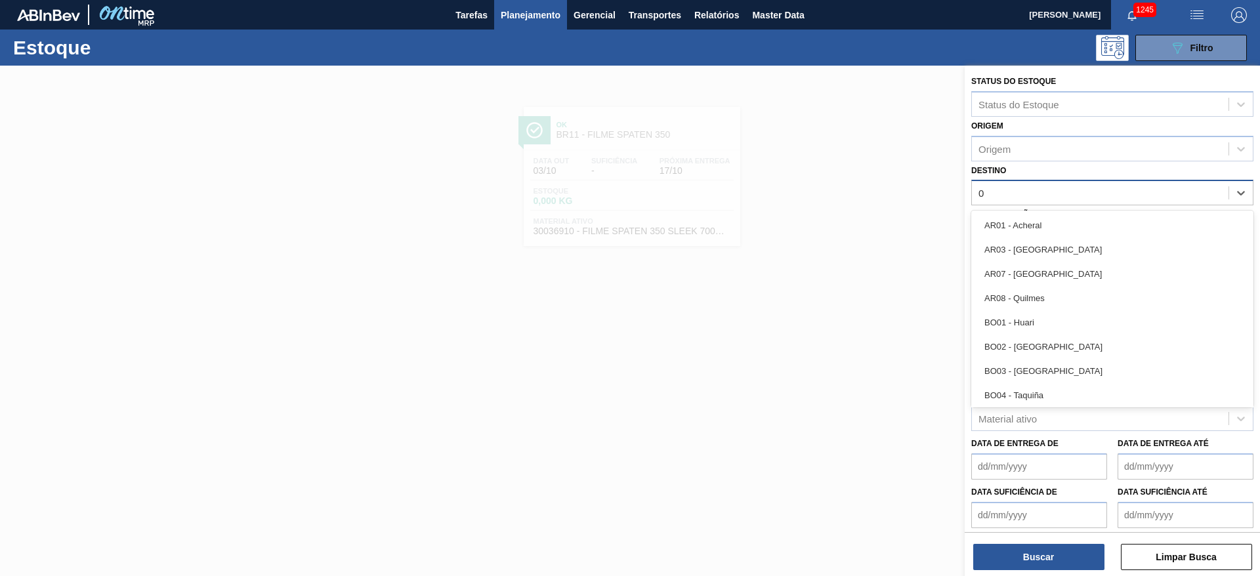
type input "08"
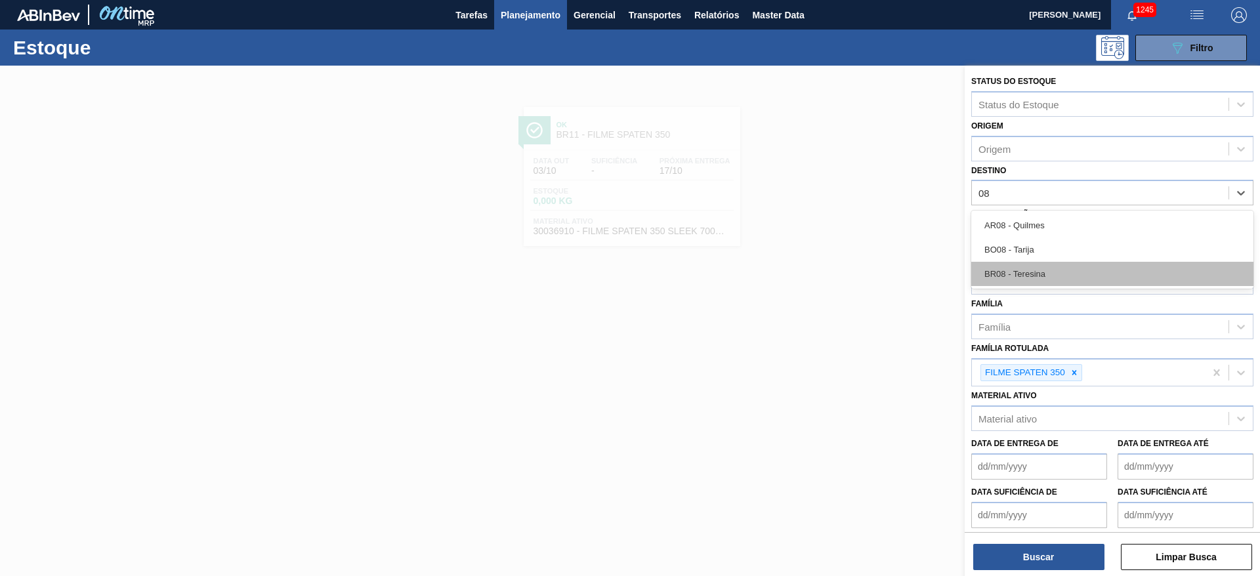
click at [1012, 275] on div "BR08 - Teresina" at bounding box center [1112, 274] width 282 height 24
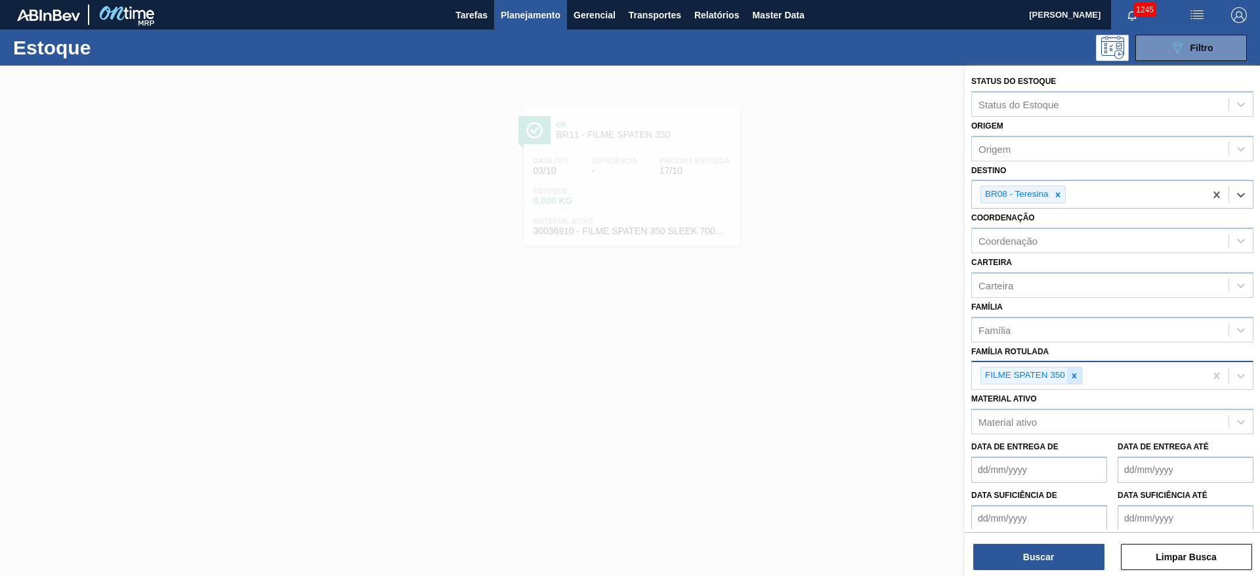
click at [1075, 372] on icon at bounding box center [1074, 376] width 9 height 9
click at [999, 282] on div "Carteira" at bounding box center [996, 285] width 35 height 11
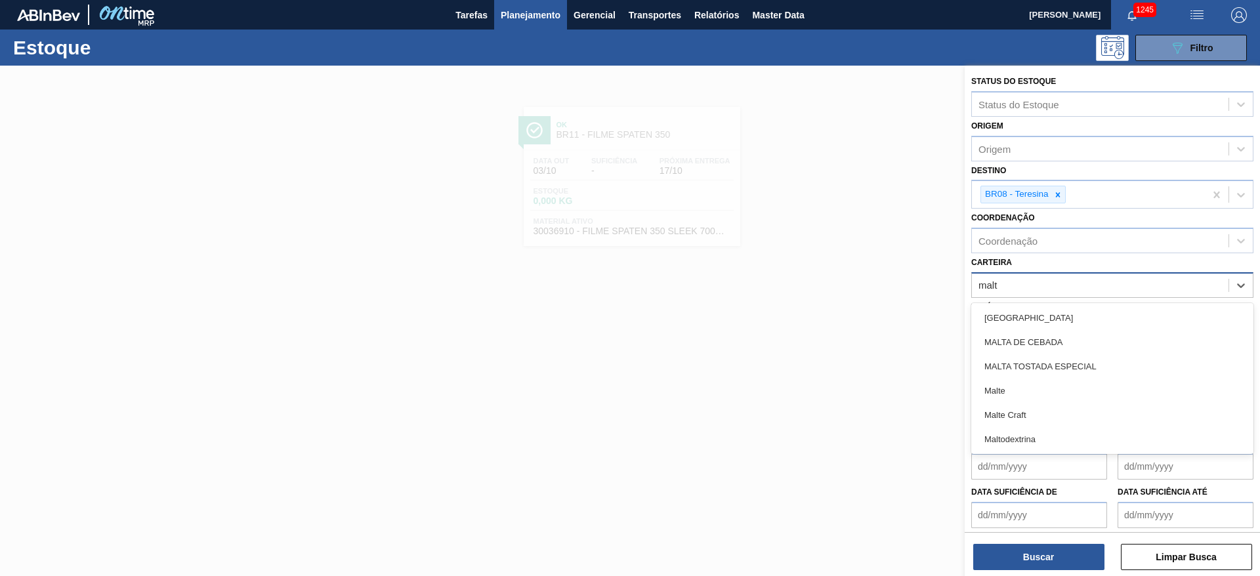
type input "malte"
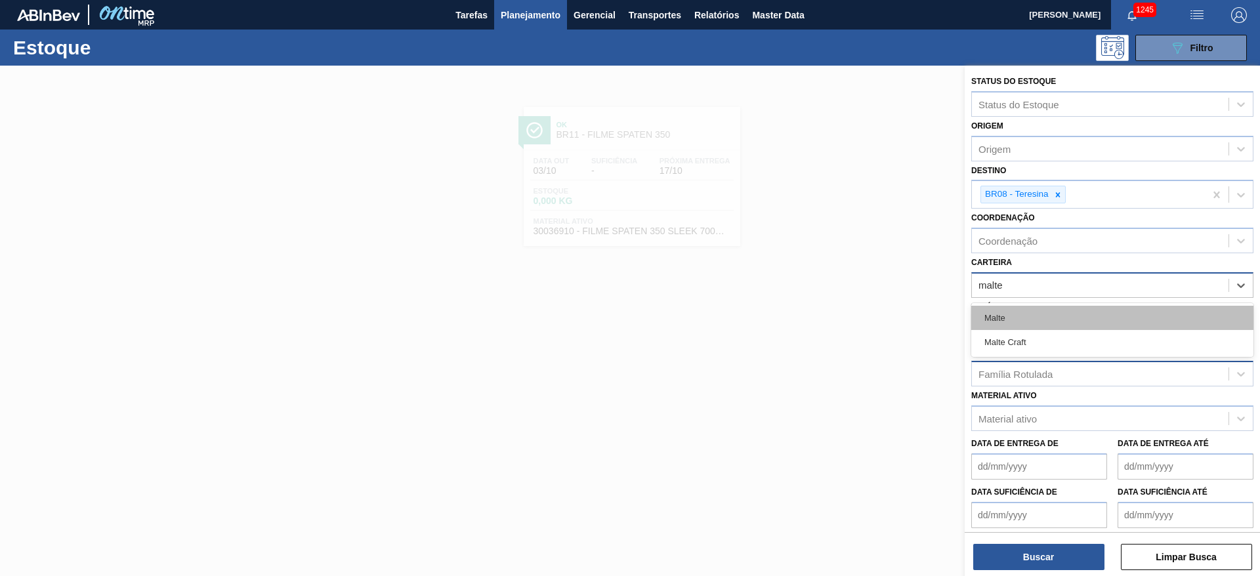
click at [1006, 318] on div "Malte" at bounding box center [1112, 318] width 282 height 24
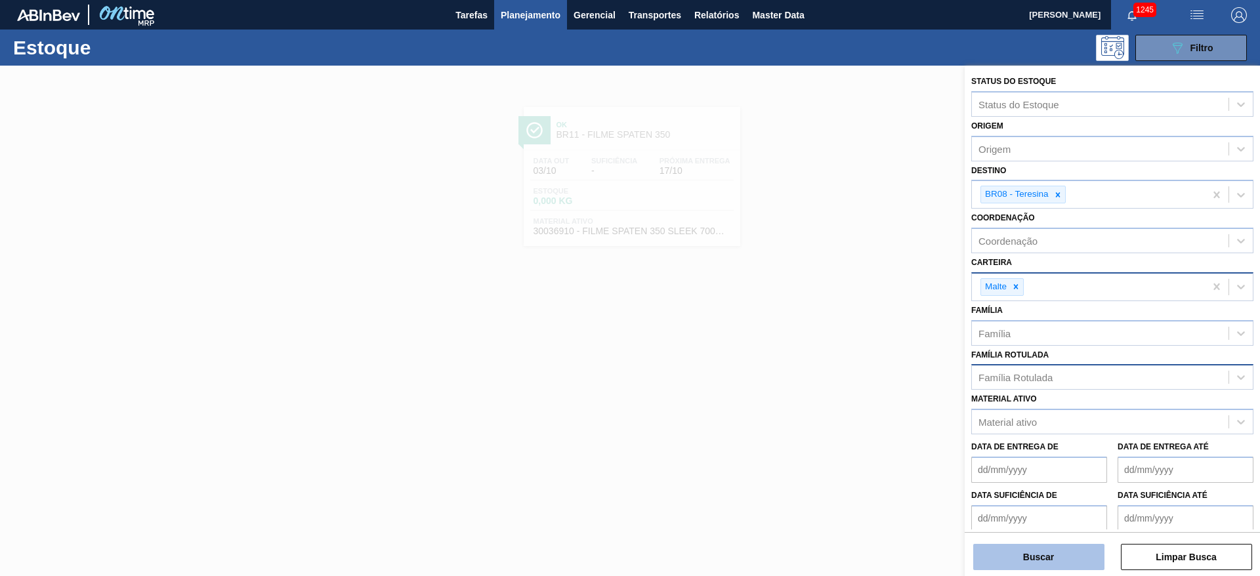
click at [1020, 547] on button "Buscar" at bounding box center [1038, 557] width 131 height 26
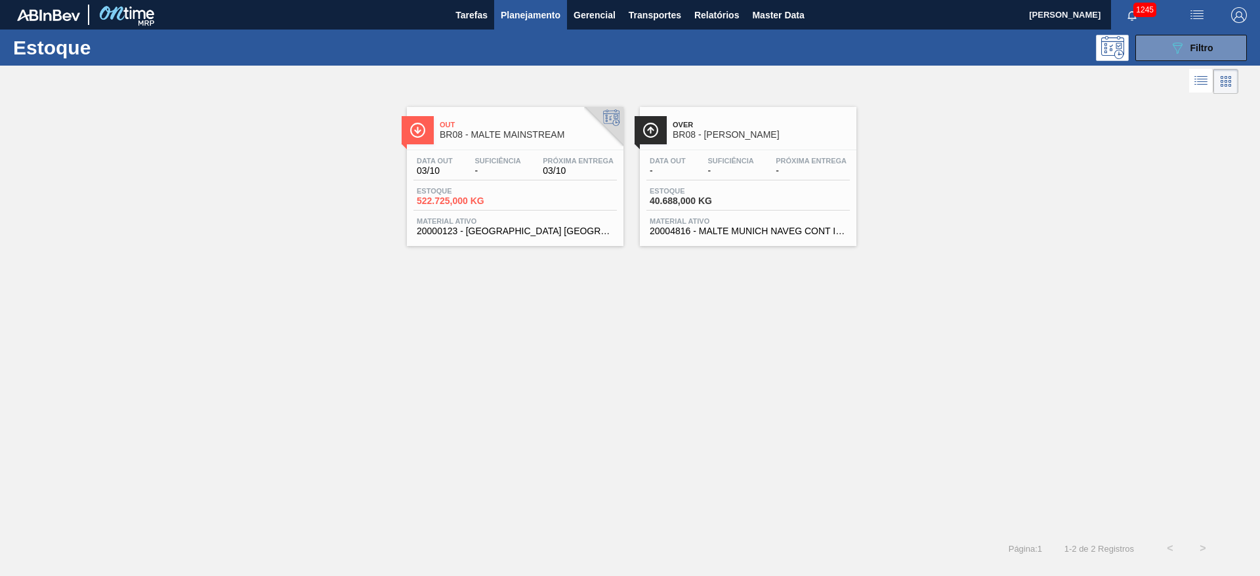
click at [488, 181] on div "Data out 03/10 Suficiência - Próxima Entrega 03/10 Estoque 522.725,000 KG Mater…" at bounding box center [515, 194] width 217 height 89
